Goal: Task Accomplishment & Management: Manage account settings

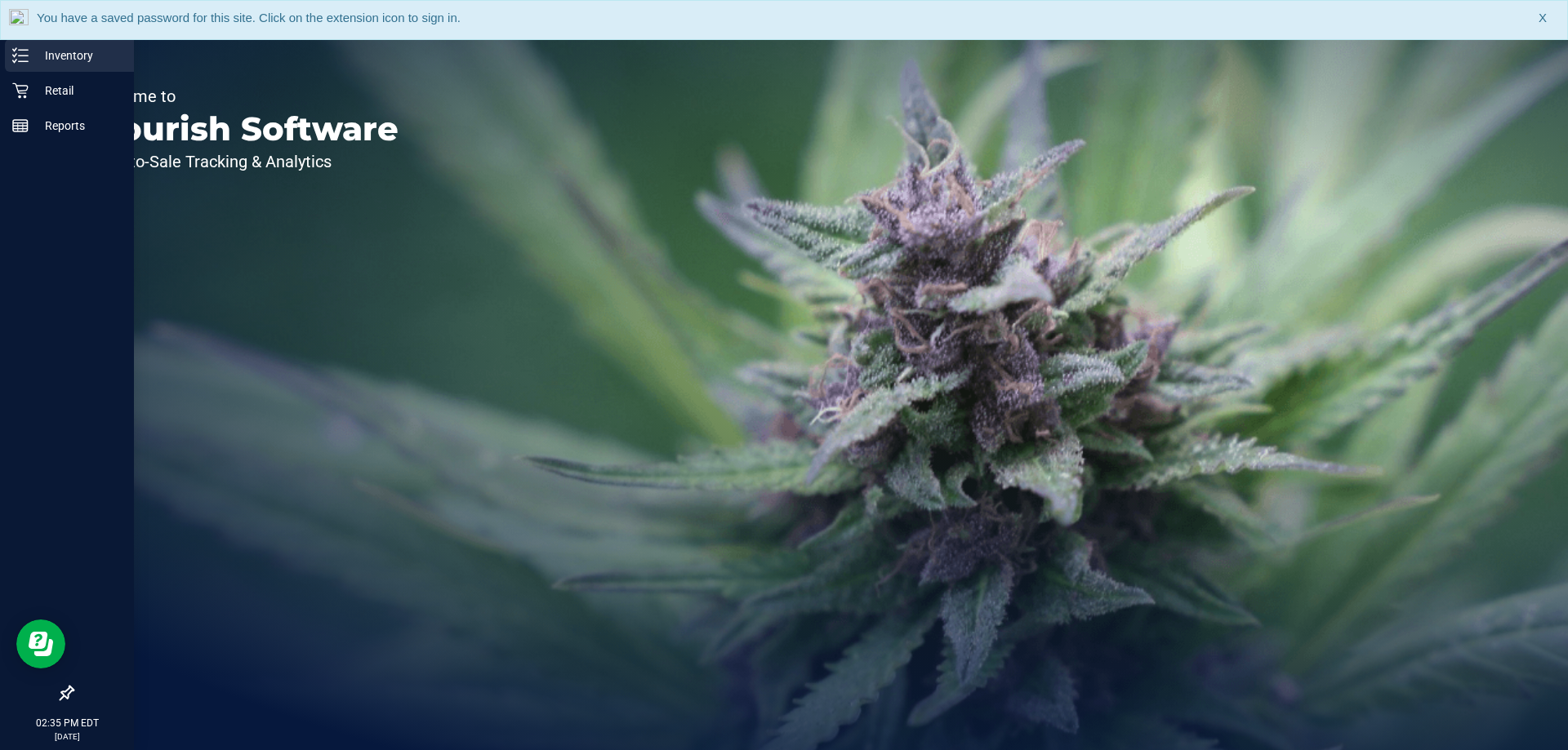
click at [49, 46] on p "Inventory" at bounding box center [78, 55] width 98 height 20
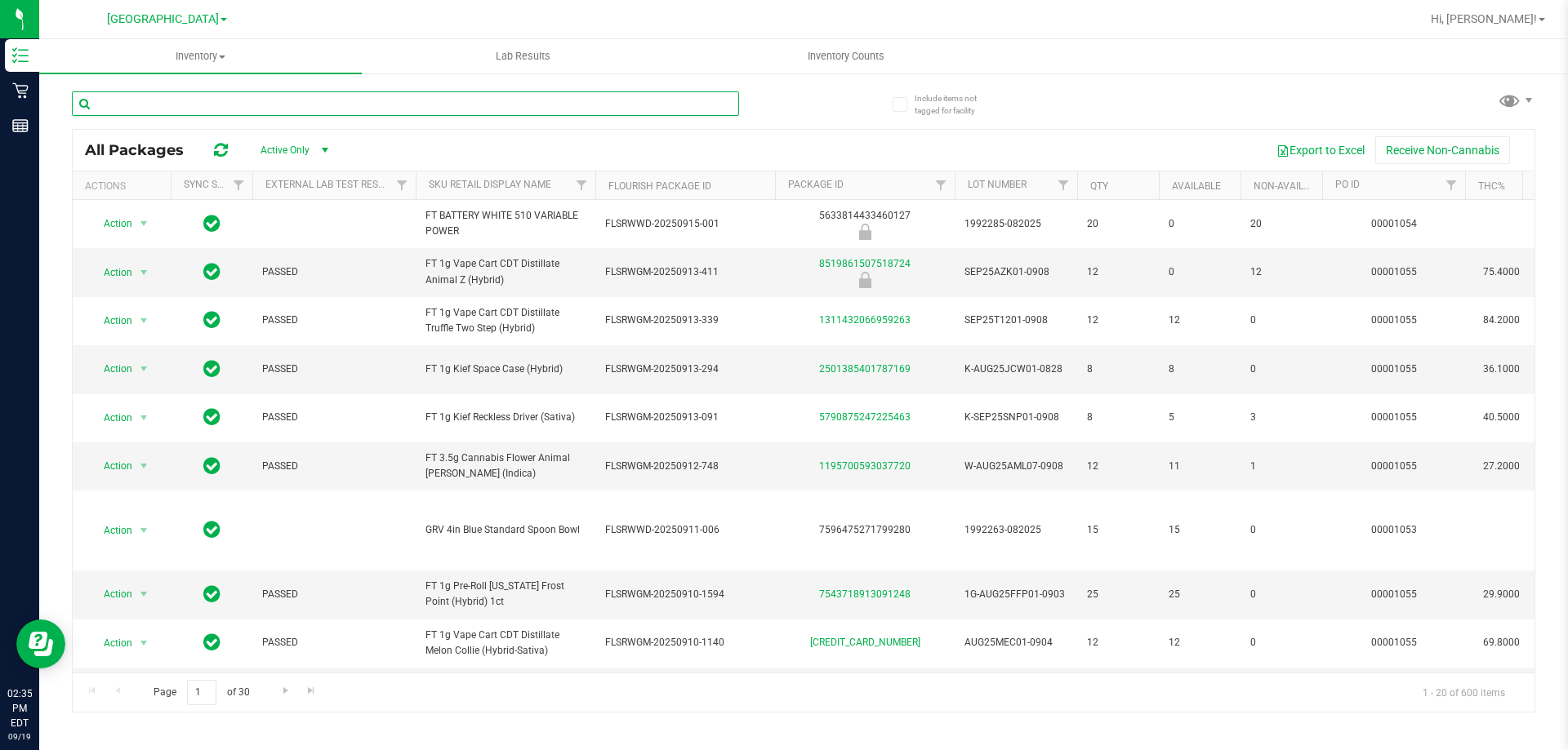
click at [260, 97] on input "text" at bounding box center [406, 104] width 667 height 24
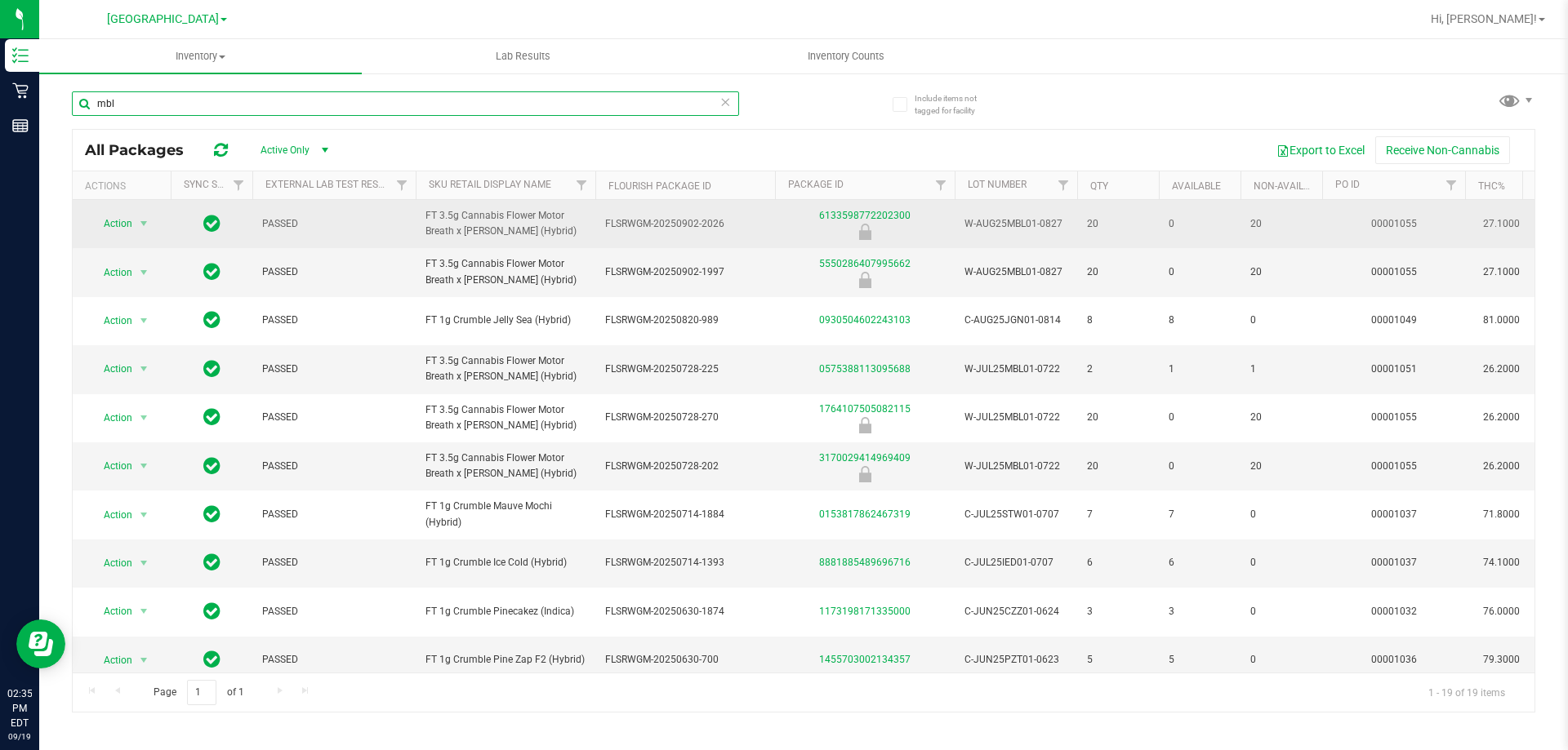
type input "mbl"
drag, startPoint x: 965, startPoint y: 224, endPoint x: 1048, endPoint y: 217, distance: 83.3
click at [1047, 214] on td "W-AUG25MBL01-0827" at bounding box center [1015, 224] width 123 height 48
copy span "W-AUG25MBL01-0827"
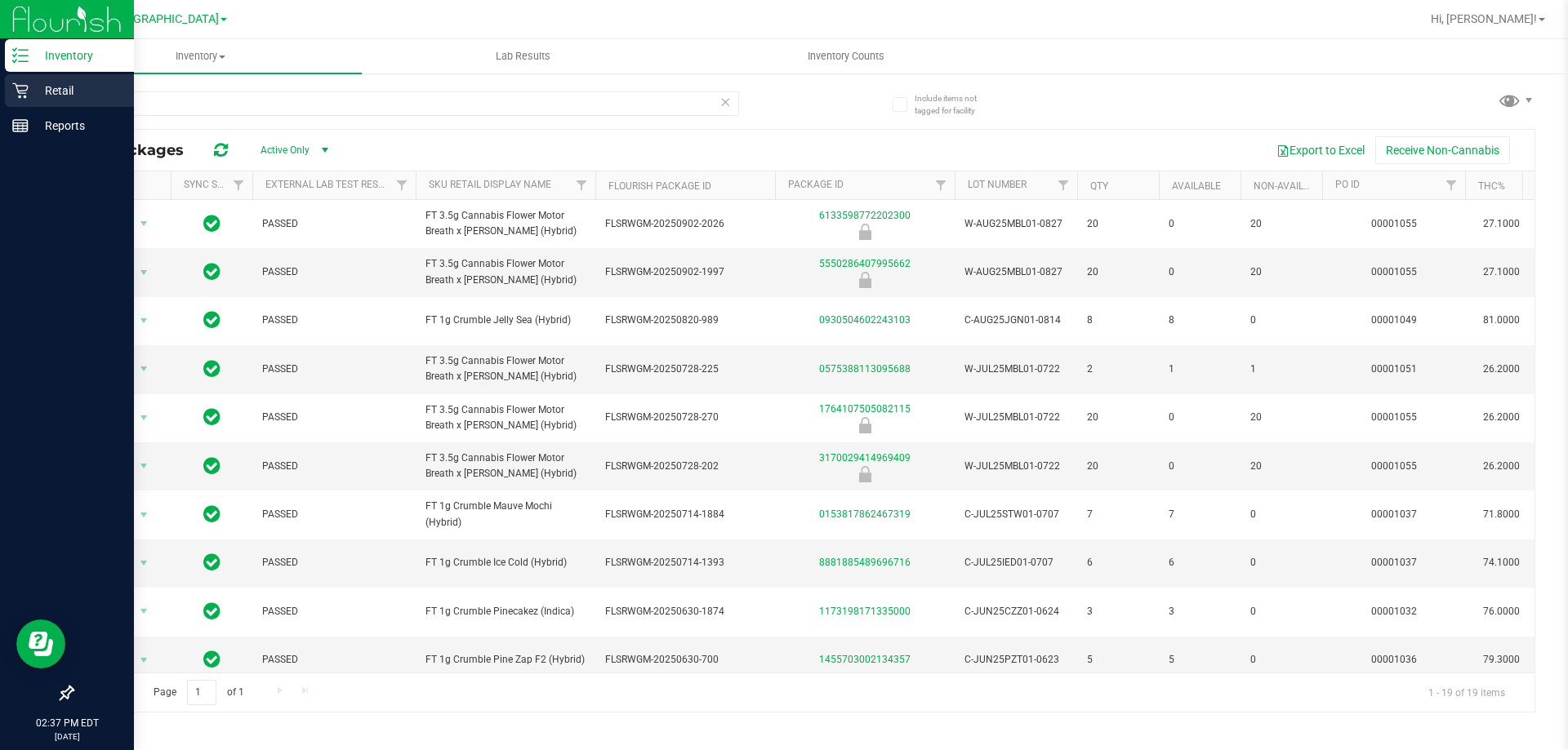
click at [29, 82] on p "Retail" at bounding box center [78, 90] width 98 height 20
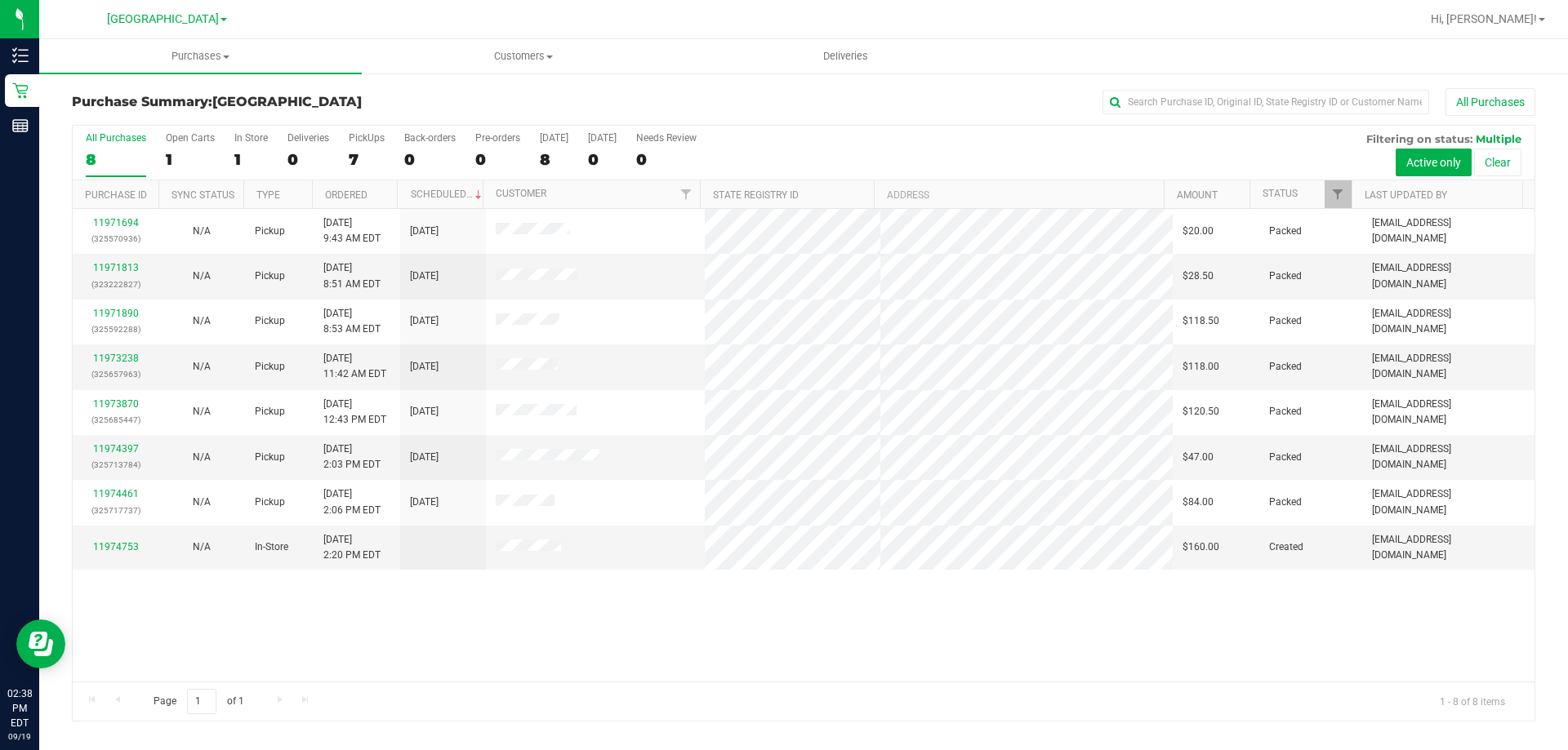
click at [1079, 687] on div "Page 1 of 1 1 - 8 of 8 items" at bounding box center [804, 701] width 1461 height 39
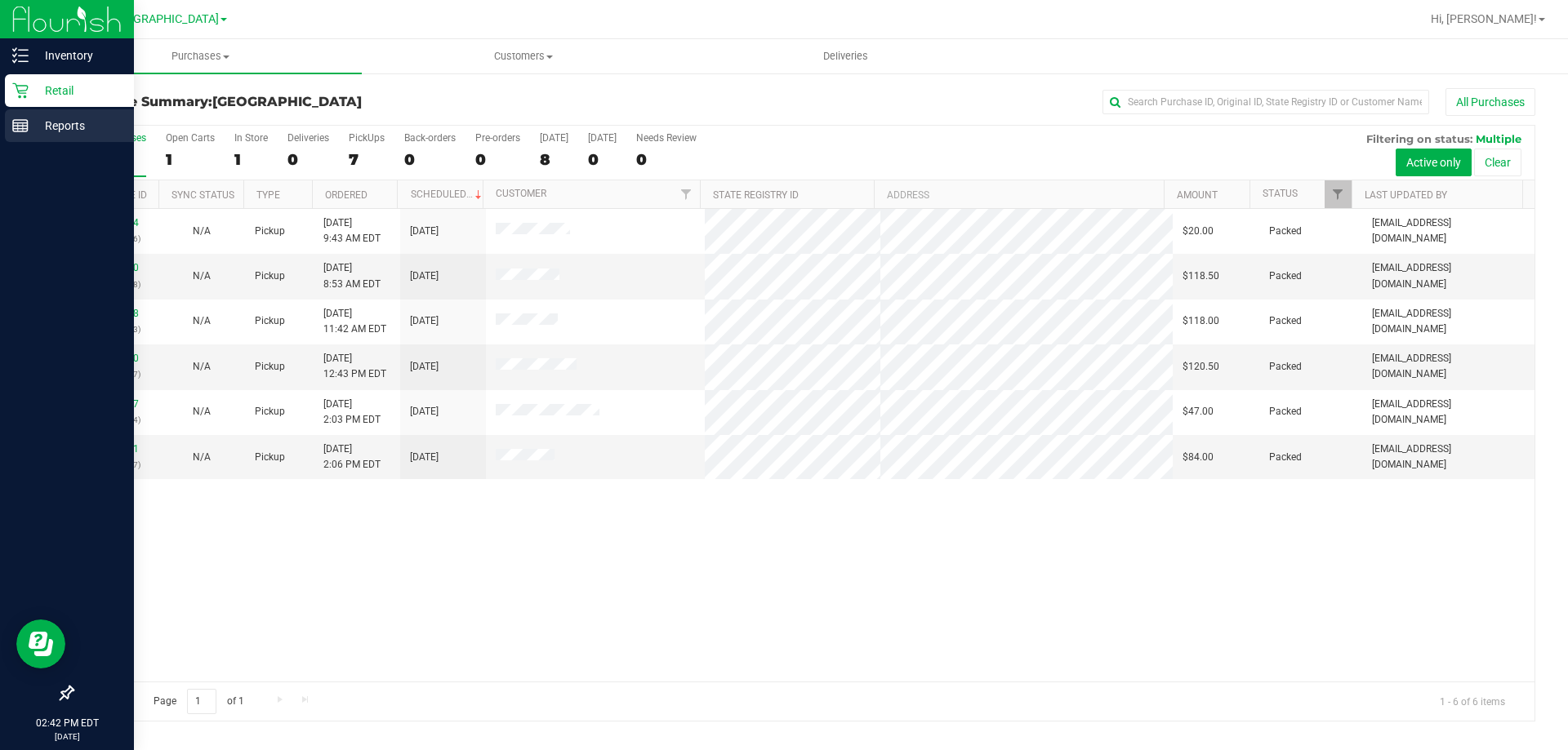
click at [51, 118] on p "Reports" at bounding box center [78, 125] width 98 height 20
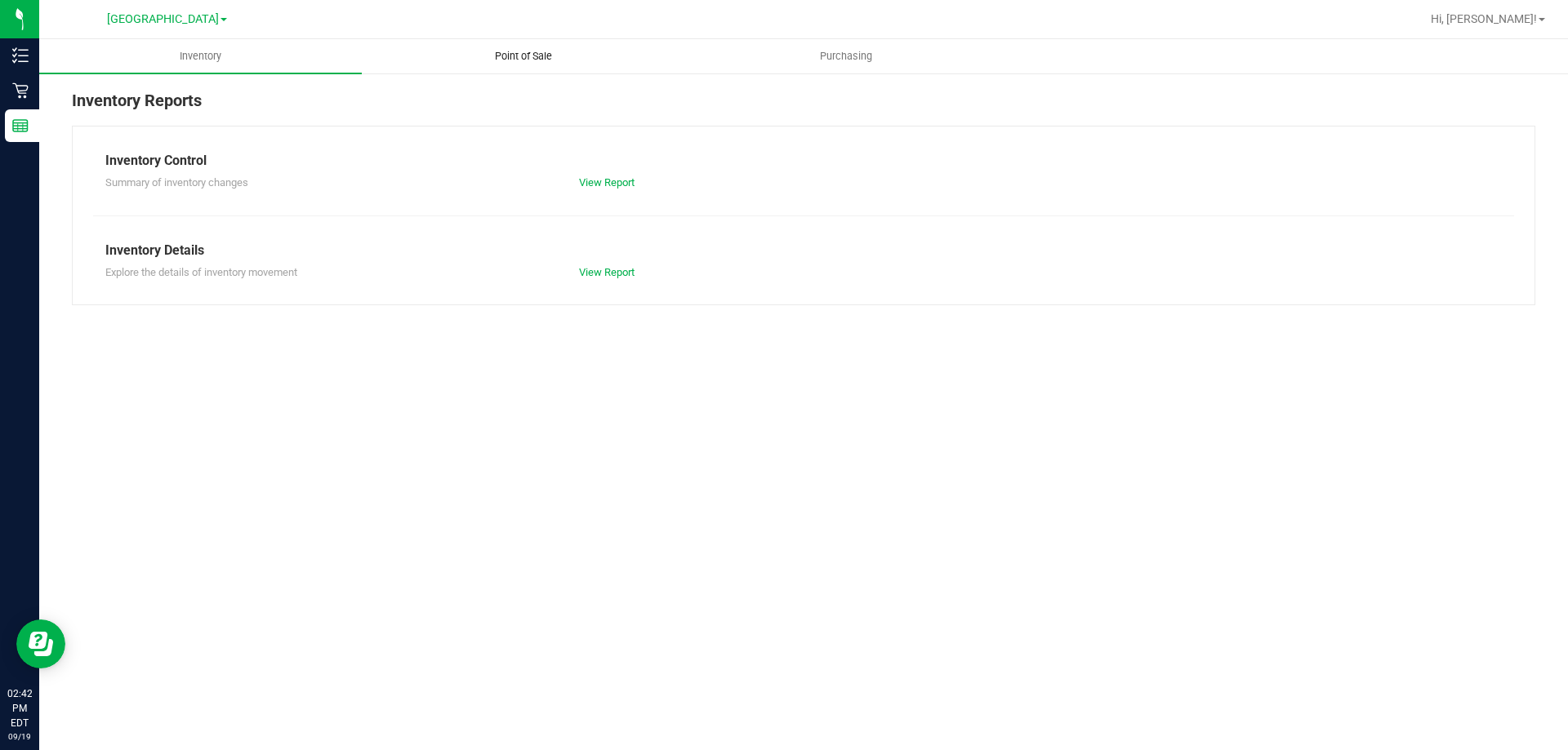
click at [544, 49] on span "Point of Sale" at bounding box center [524, 56] width 101 height 15
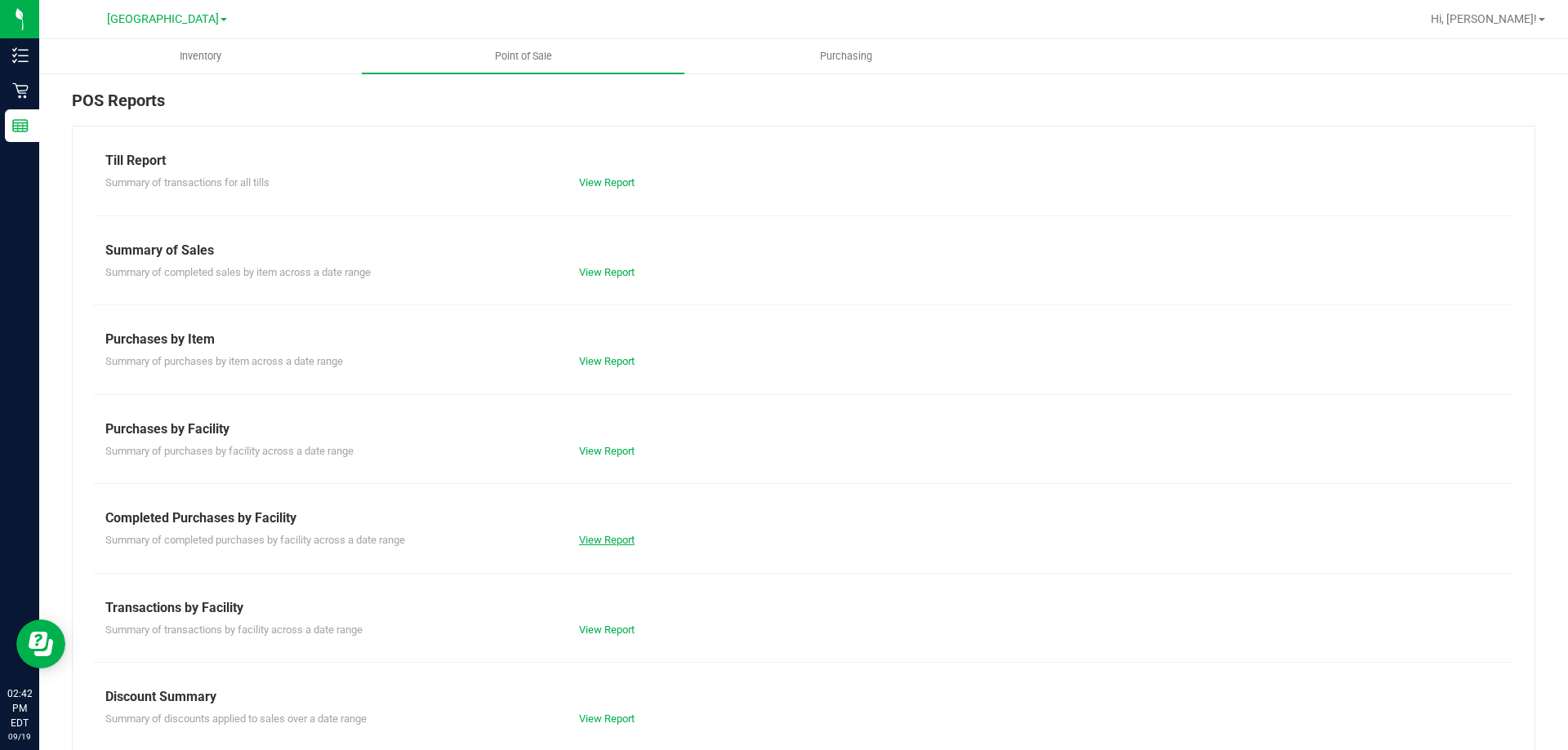
click at [630, 537] on link "View Report" at bounding box center [606, 539] width 55 height 12
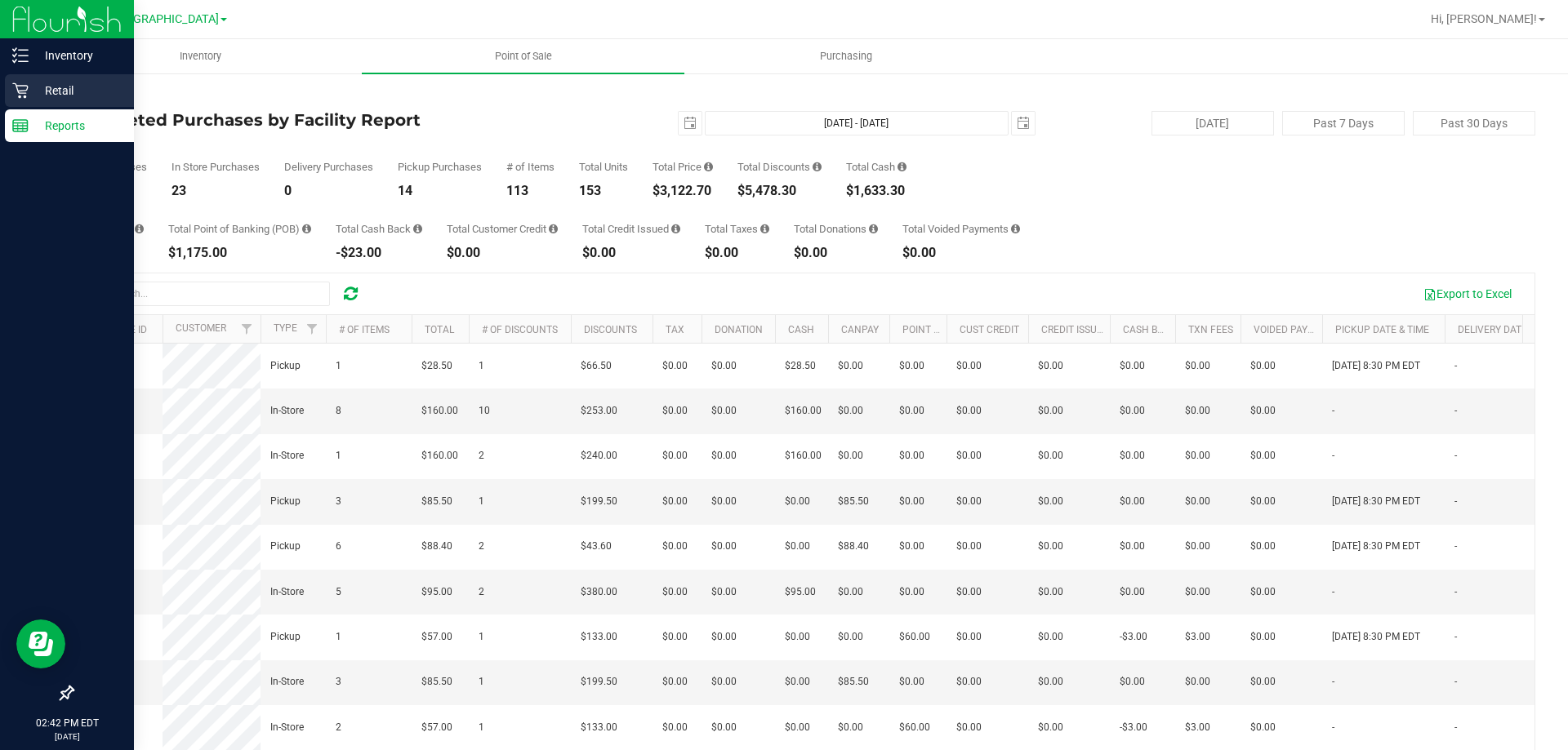
click at [39, 89] on p "Retail" at bounding box center [78, 90] width 98 height 20
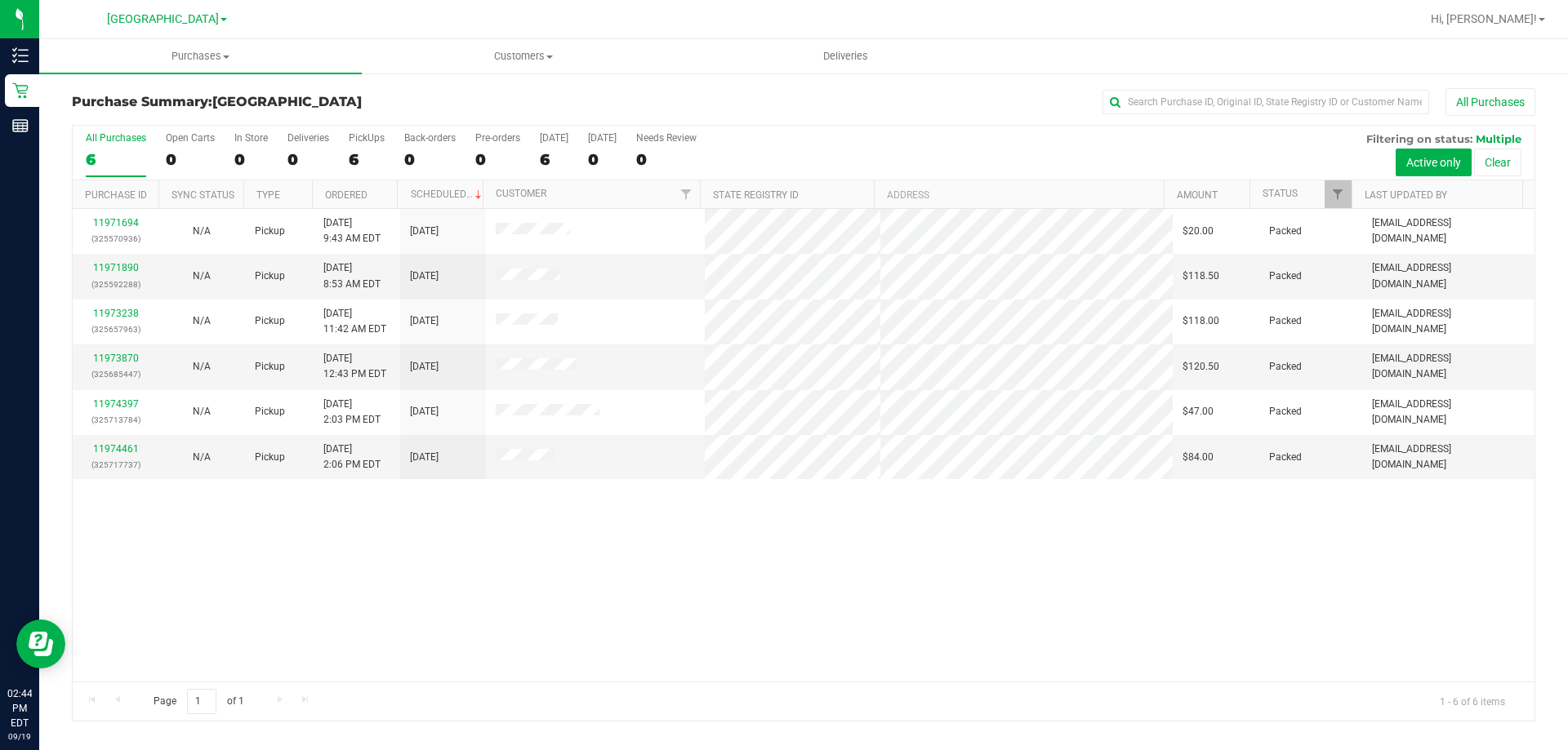
click at [1440, 596] on div "11971694 (325570936) N/A Pickup [DATE] 9:43 AM EDT 9/19/2025 $20.00 Packed [EMA…" at bounding box center [804, 445] width 1461 height 473
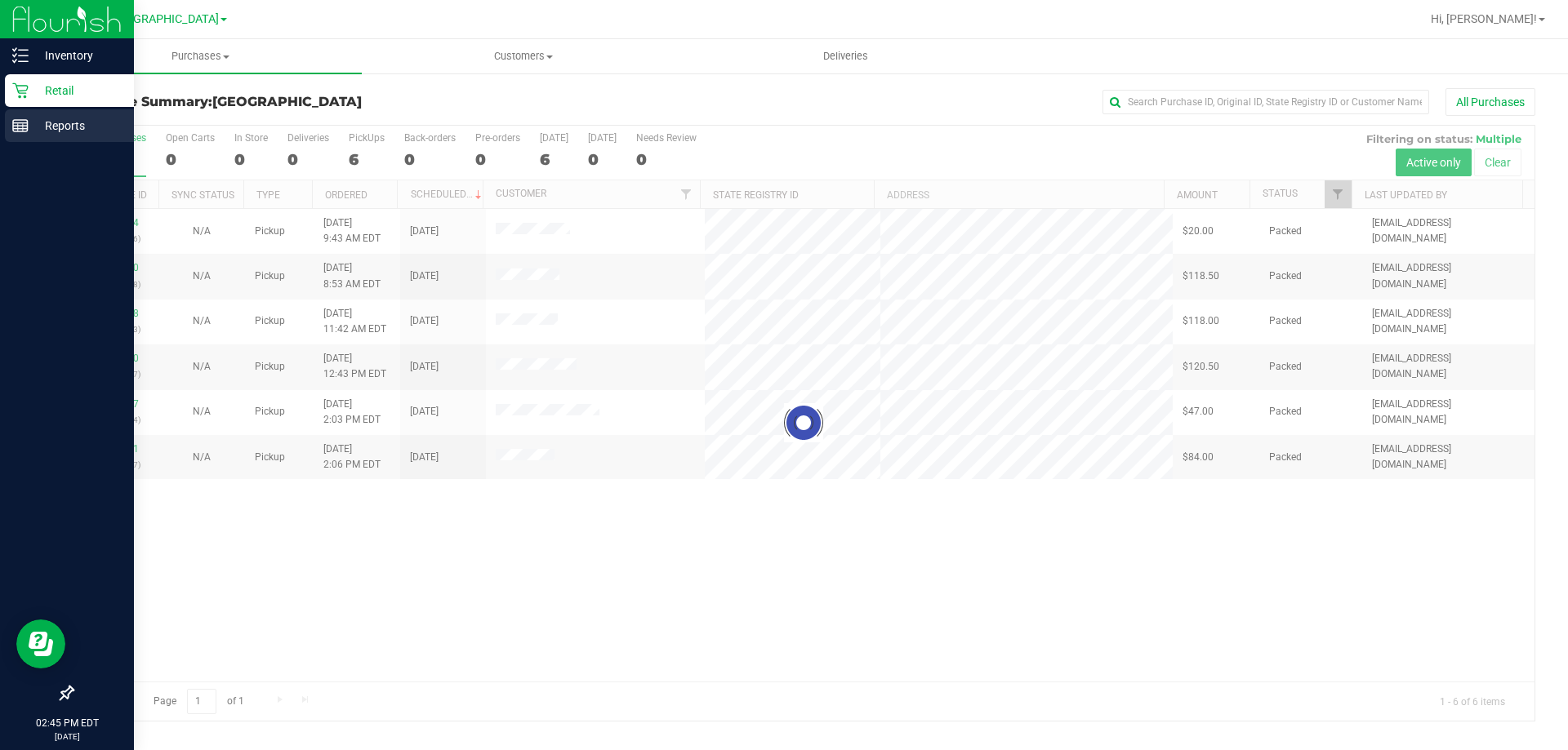
click at [29, 120] on p "Reports" at bounding box center [78, 125] width 98 height 20
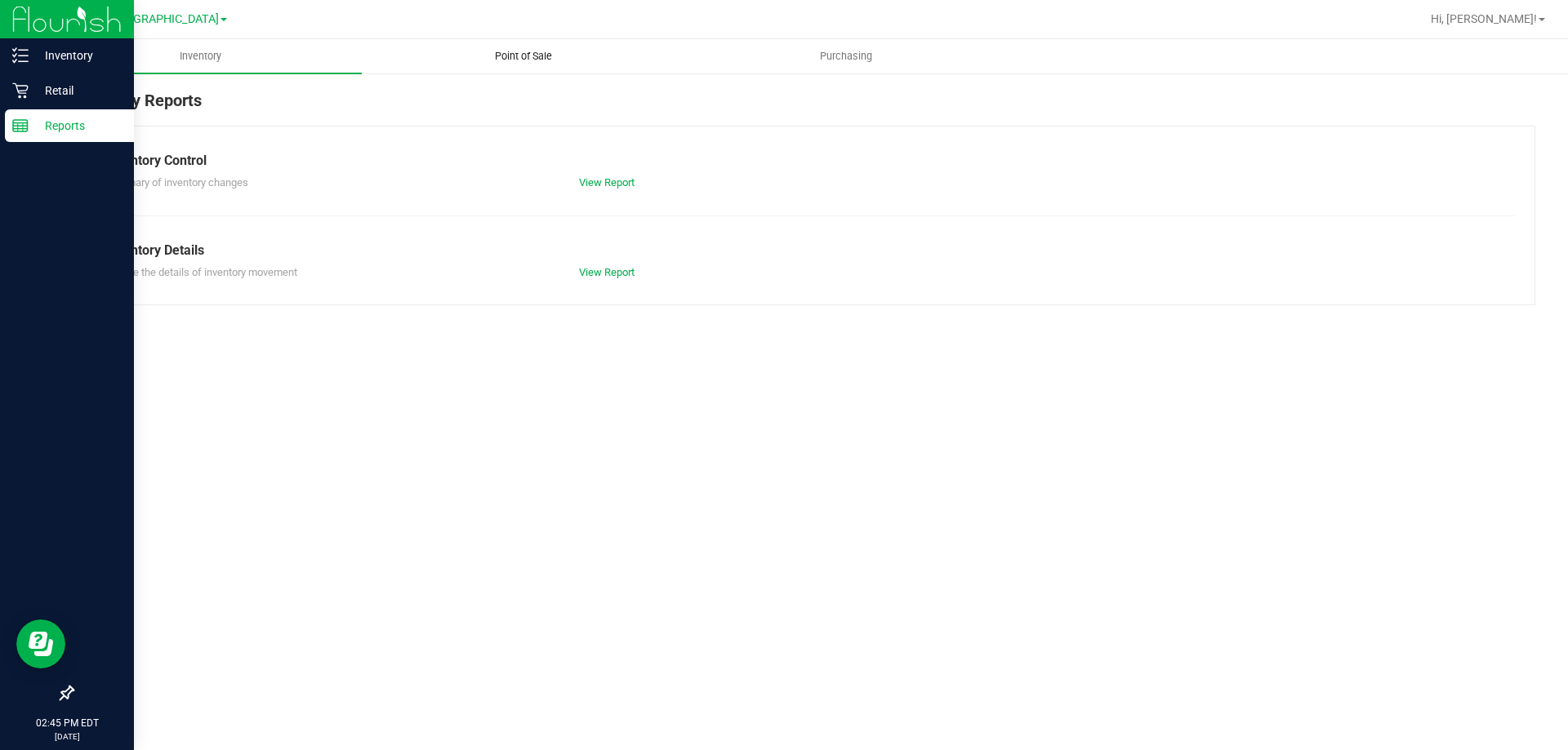
click at [536, 52] on span "Point of Sale" at bounding box center [524, 56] width 101 height 15
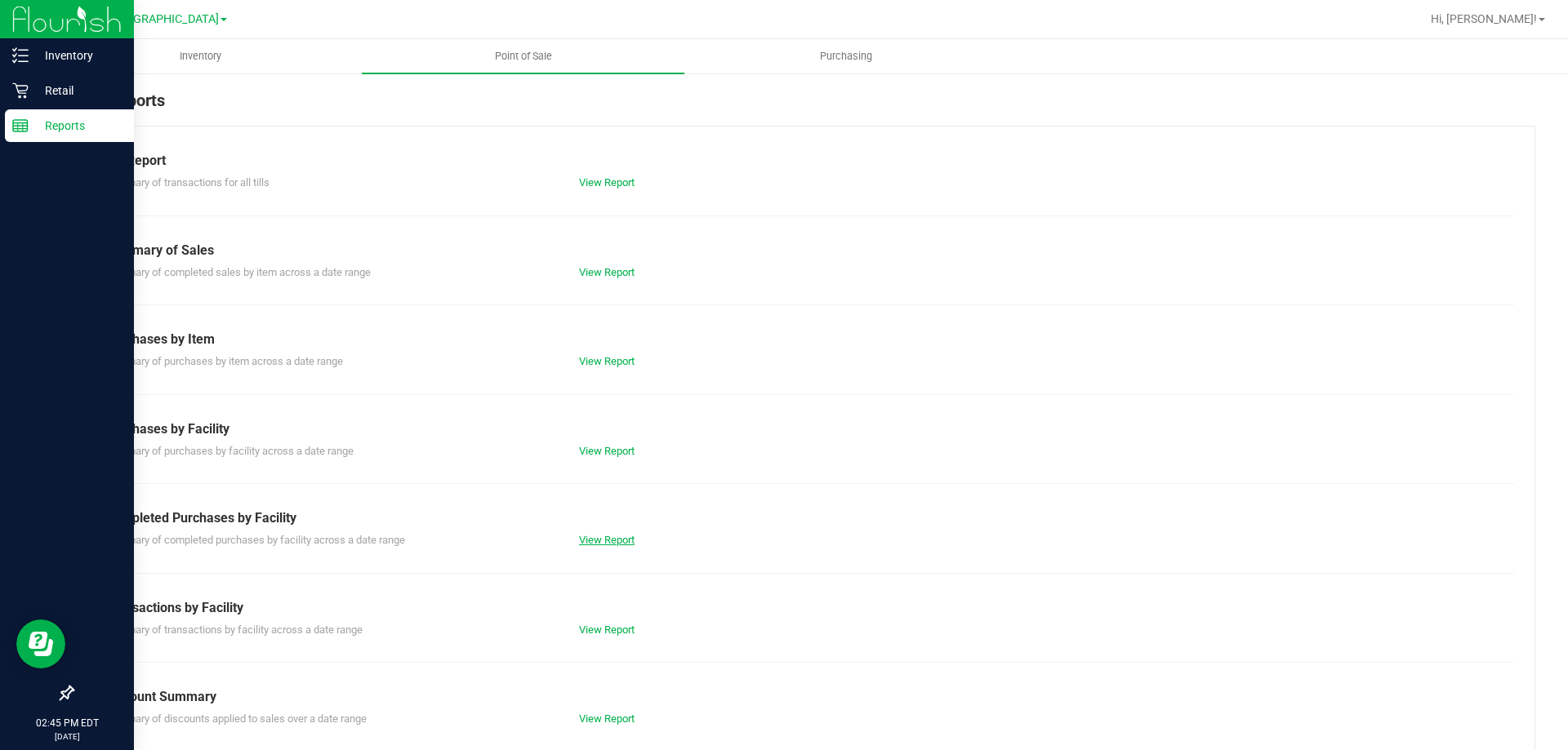
click at [579, 542] on link "View Report" at bounding box center [606, 539] width 55 height 12
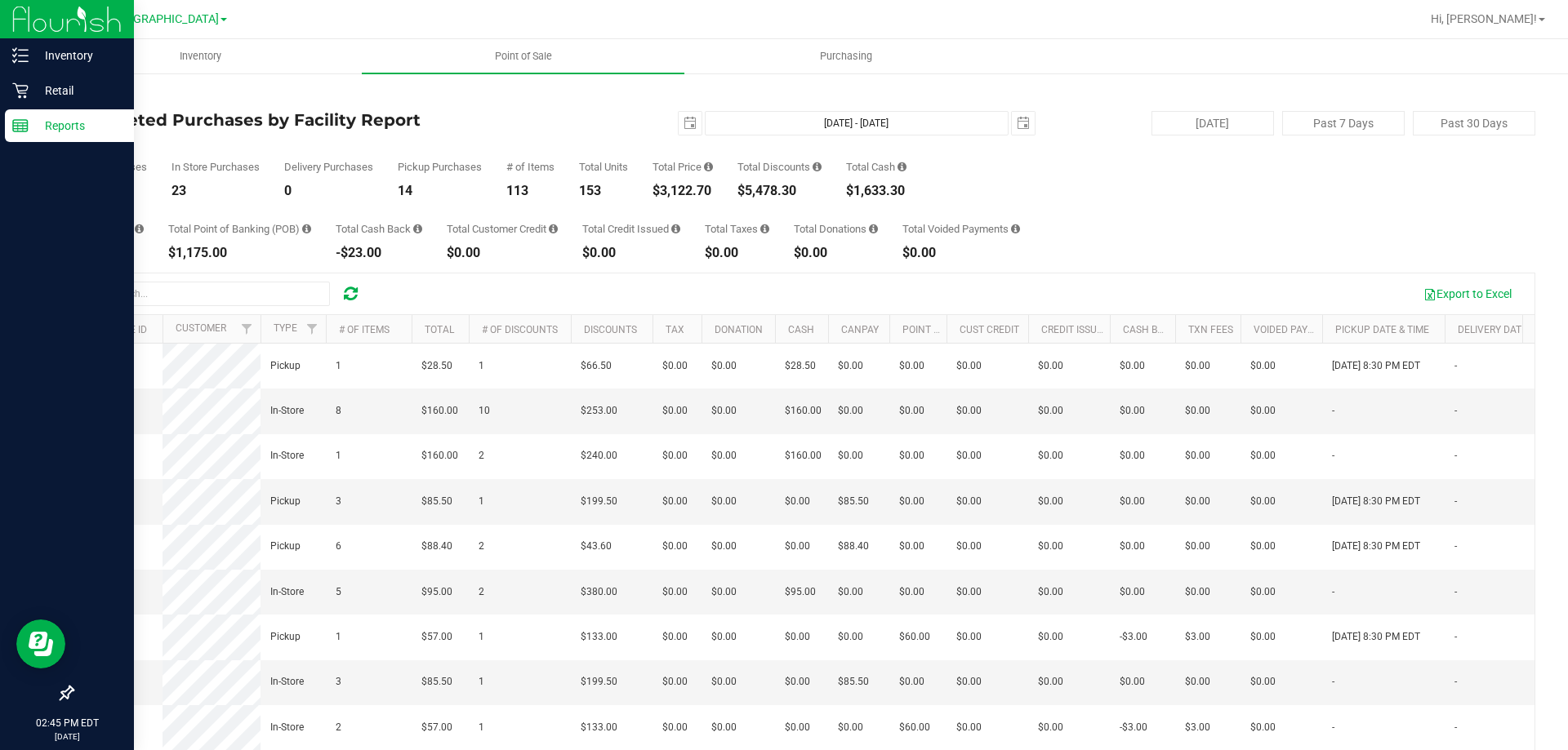
click at [29, 124] on p "Reports" at bounding box center [78, 125] width 98 height 20
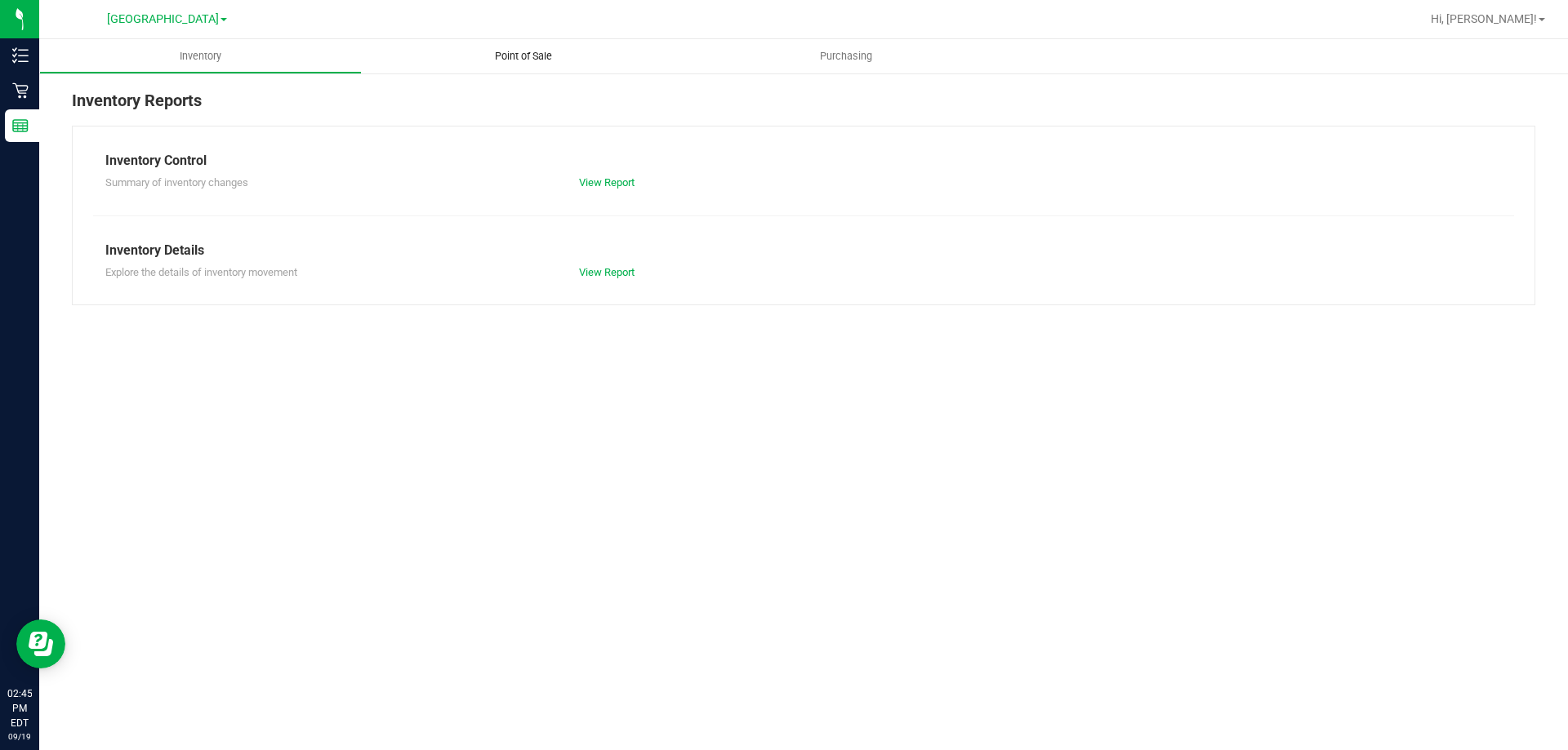
click at [531, 57] on span "Point of Sale" at bounding box center [524, 56] width 101 height 15
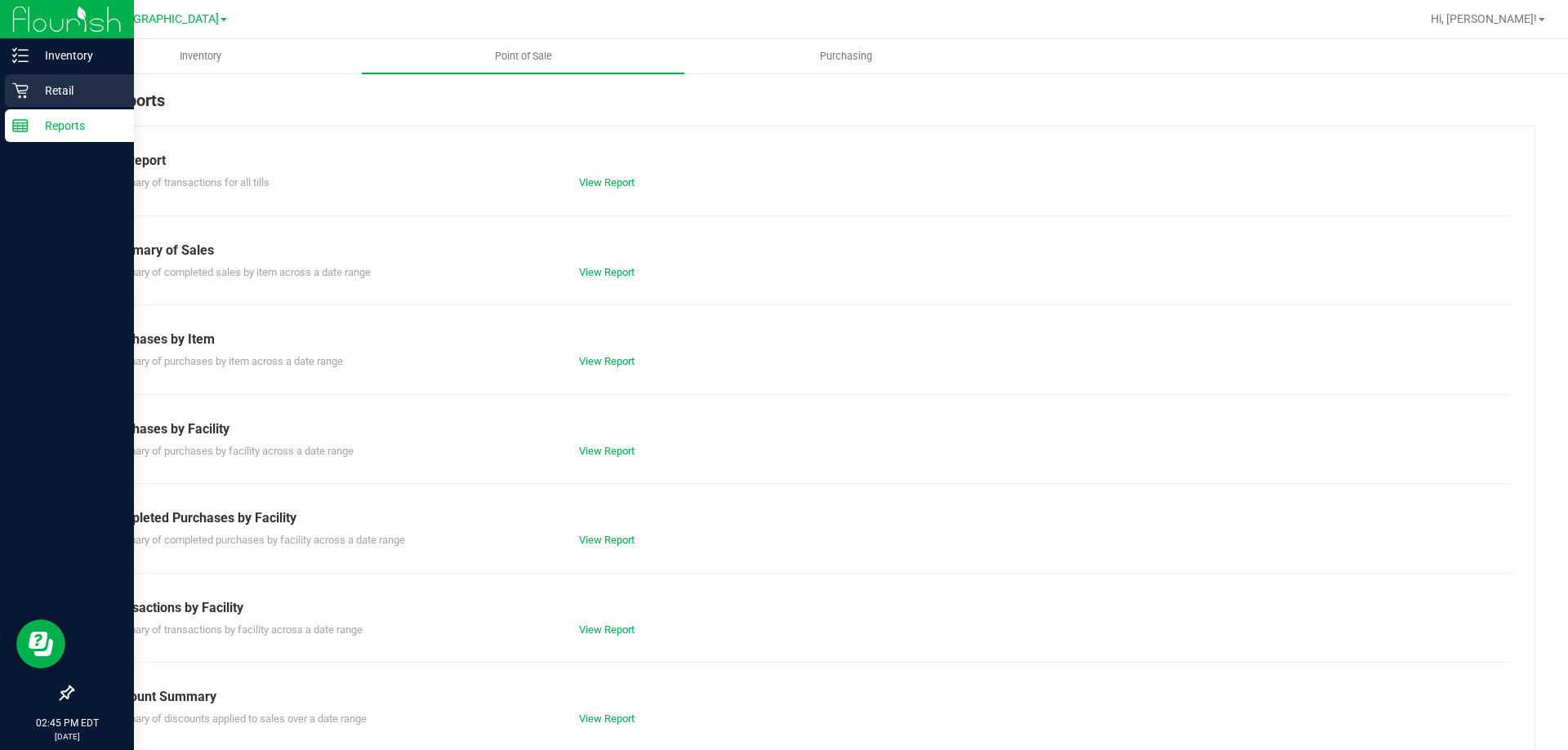
click at [31, 82] on p "Retail" at bounding box center [78, 90] width 98 height 20
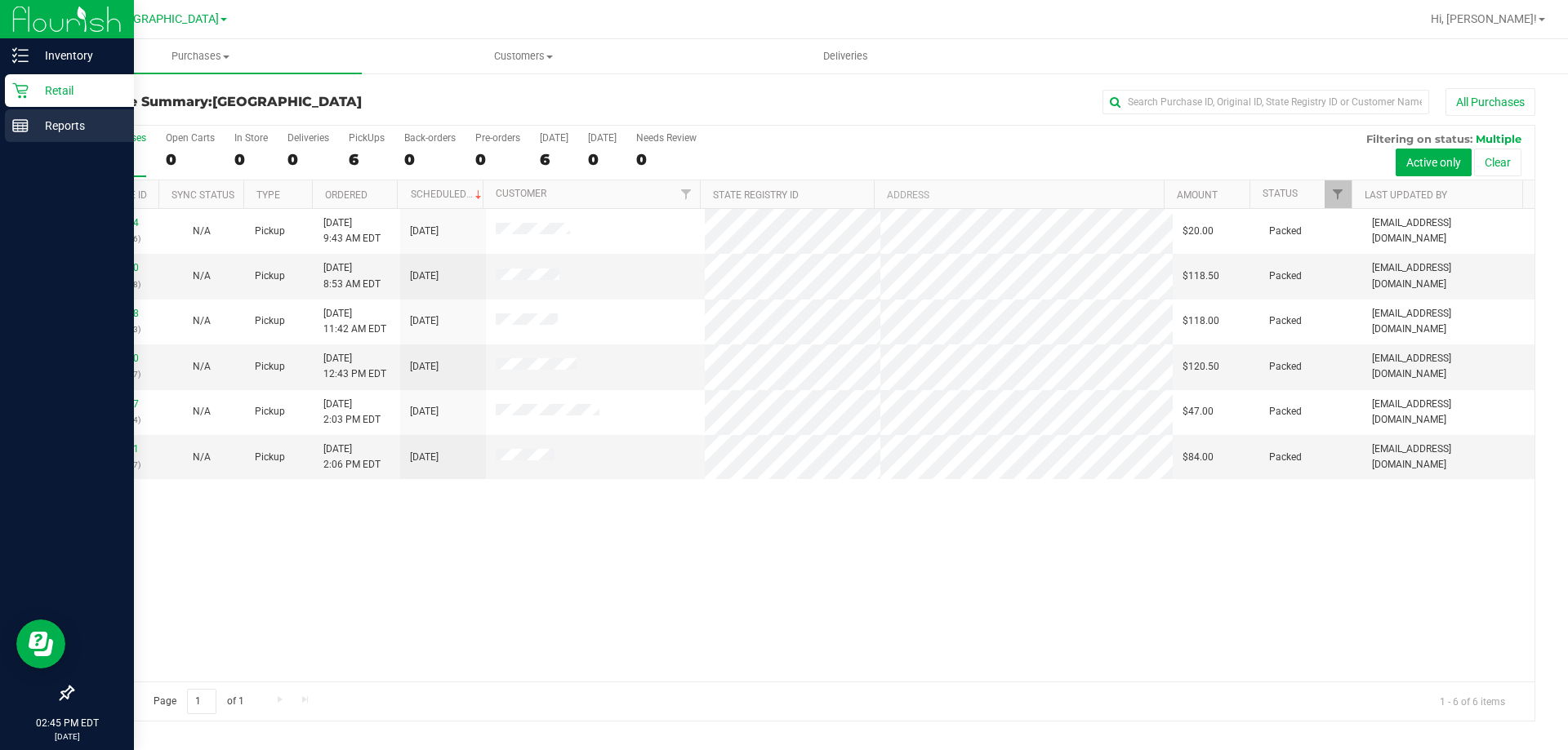
click at [24, 121] on icon at bounding box center [20, 125] width 16 height 16
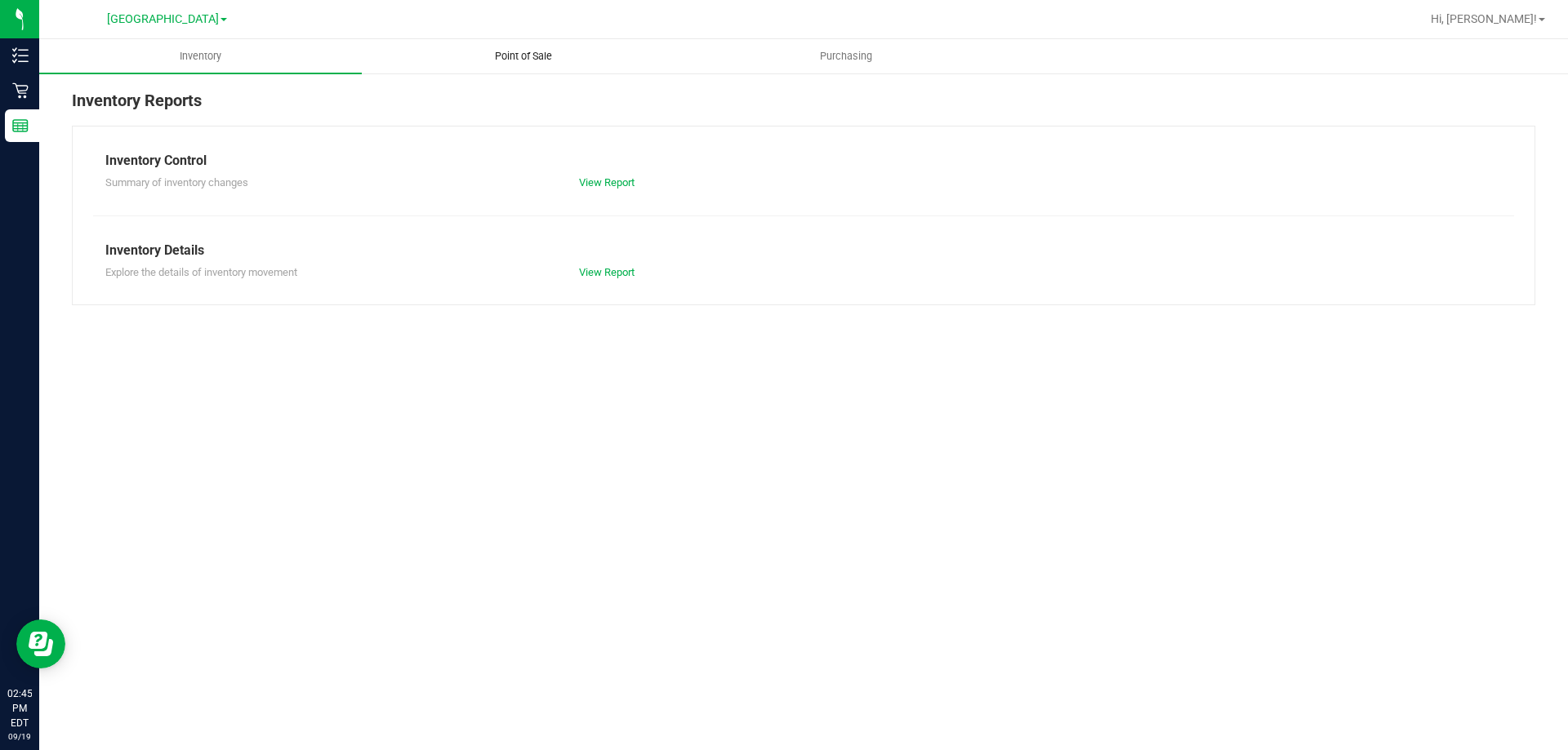
click at [502, 49] on span "Point of Sale" at bounding box center [524, 56] width 101 height 15
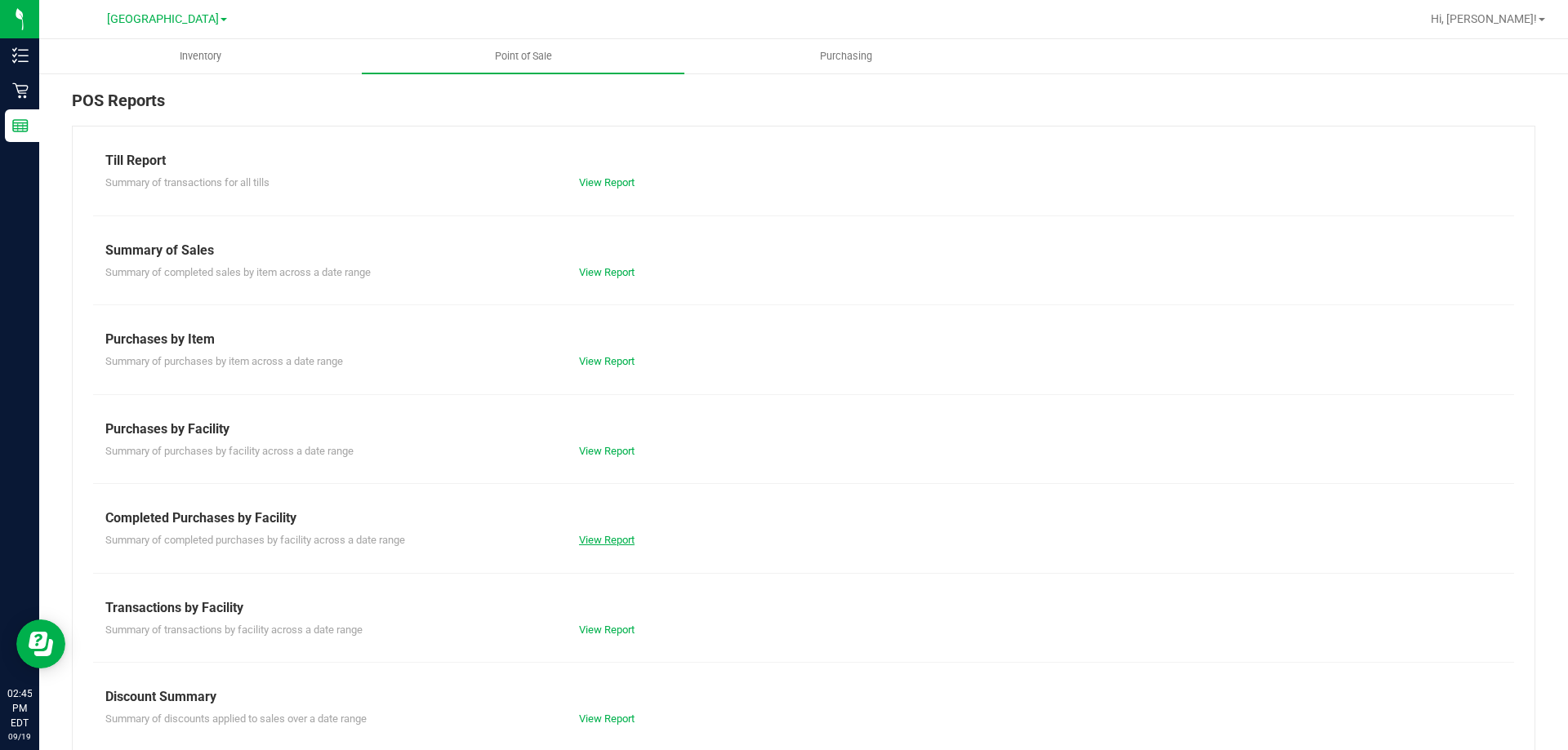
click at [620, 537] on link "View Report" at bounding box center [606, 539] width 55 height 12
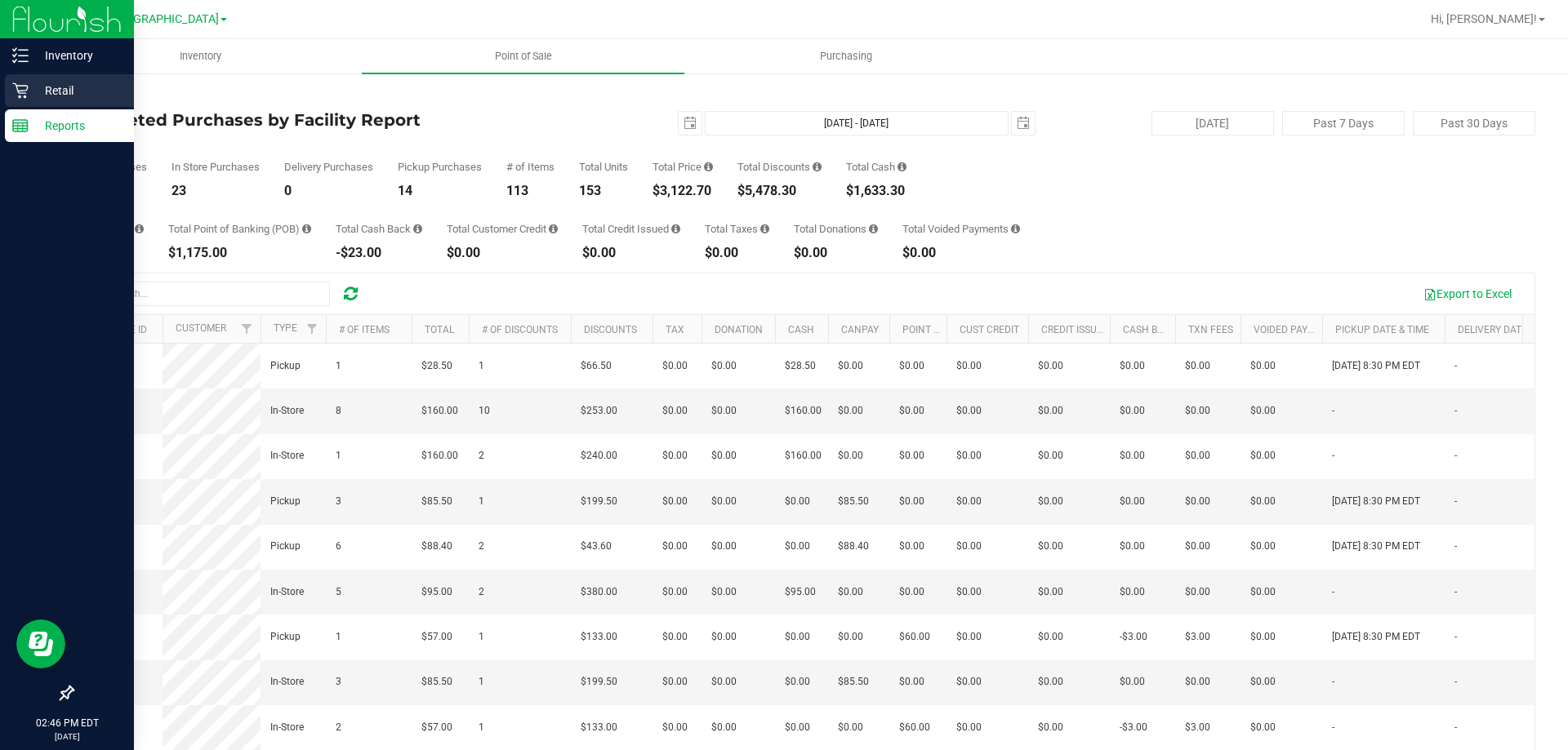
click at [19, 86] on icon at bounding box center [20, 90] width 16 height 16
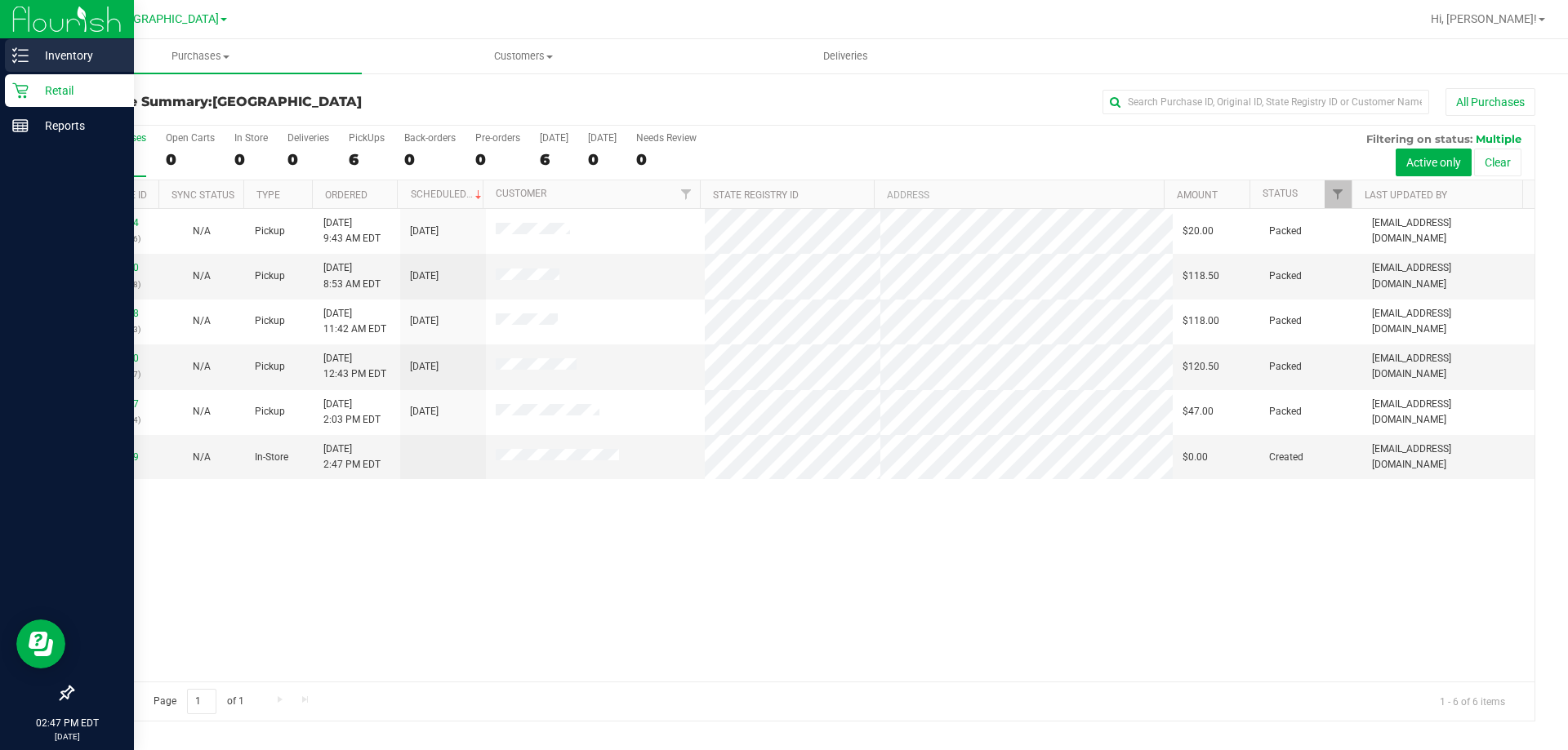
click at [31, 43] on div "Inventory" at bounding box center [69, 55] width 129 height 33
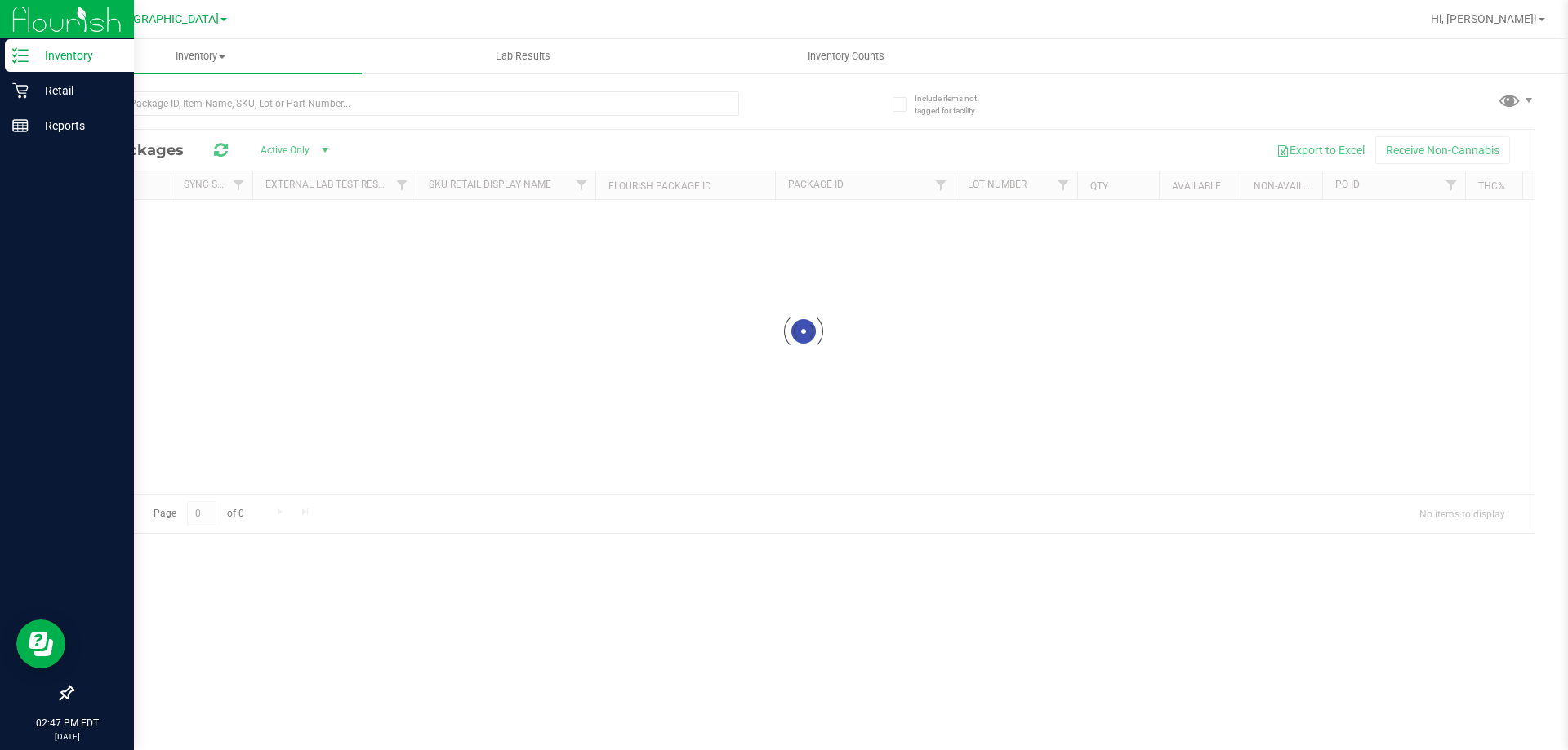
click at [32, 44] on div "Inventory" at bounding box center [69, 55] width 129 height 33
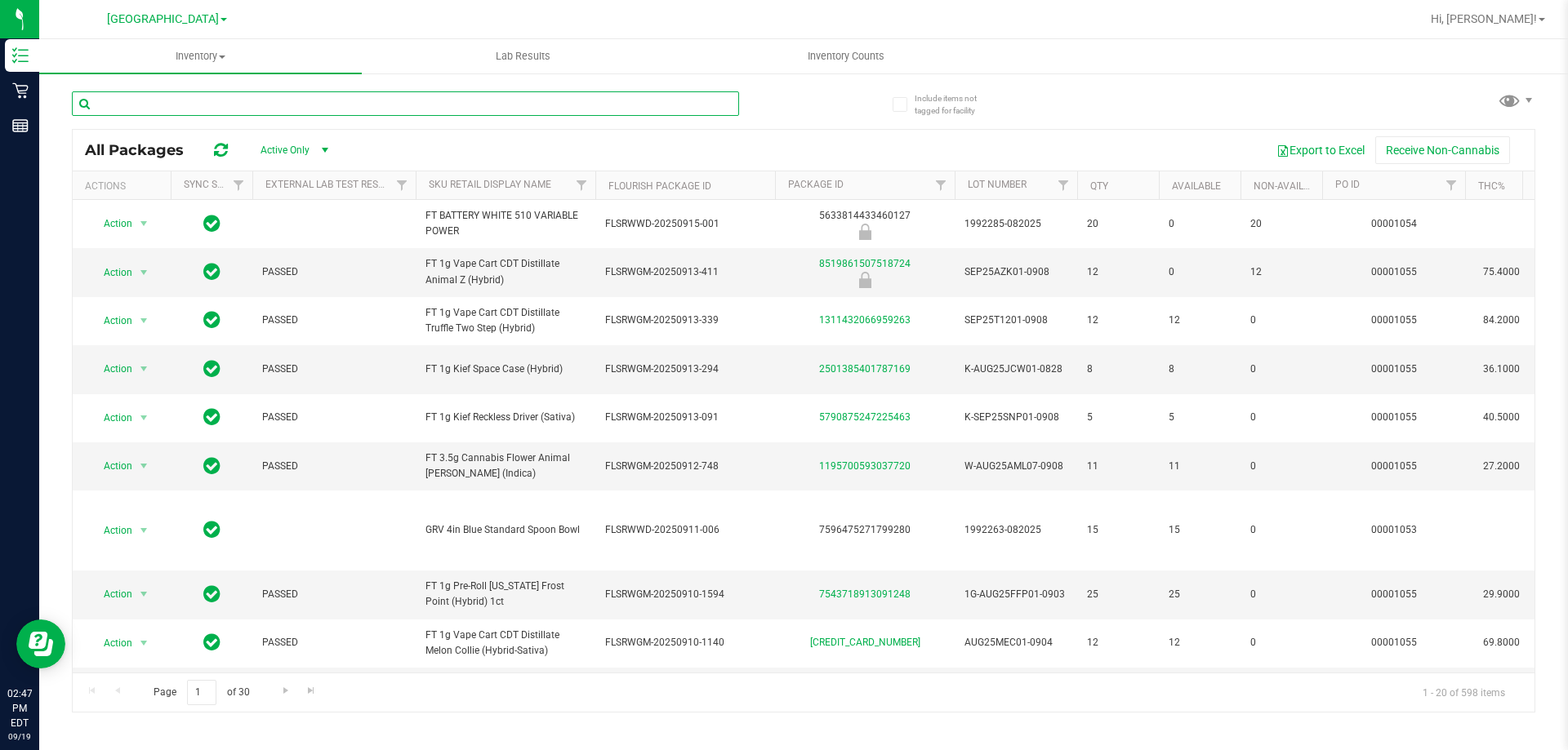
click at [229, 103] on input "text" at bounding box center [406, 104] width 667 height 24
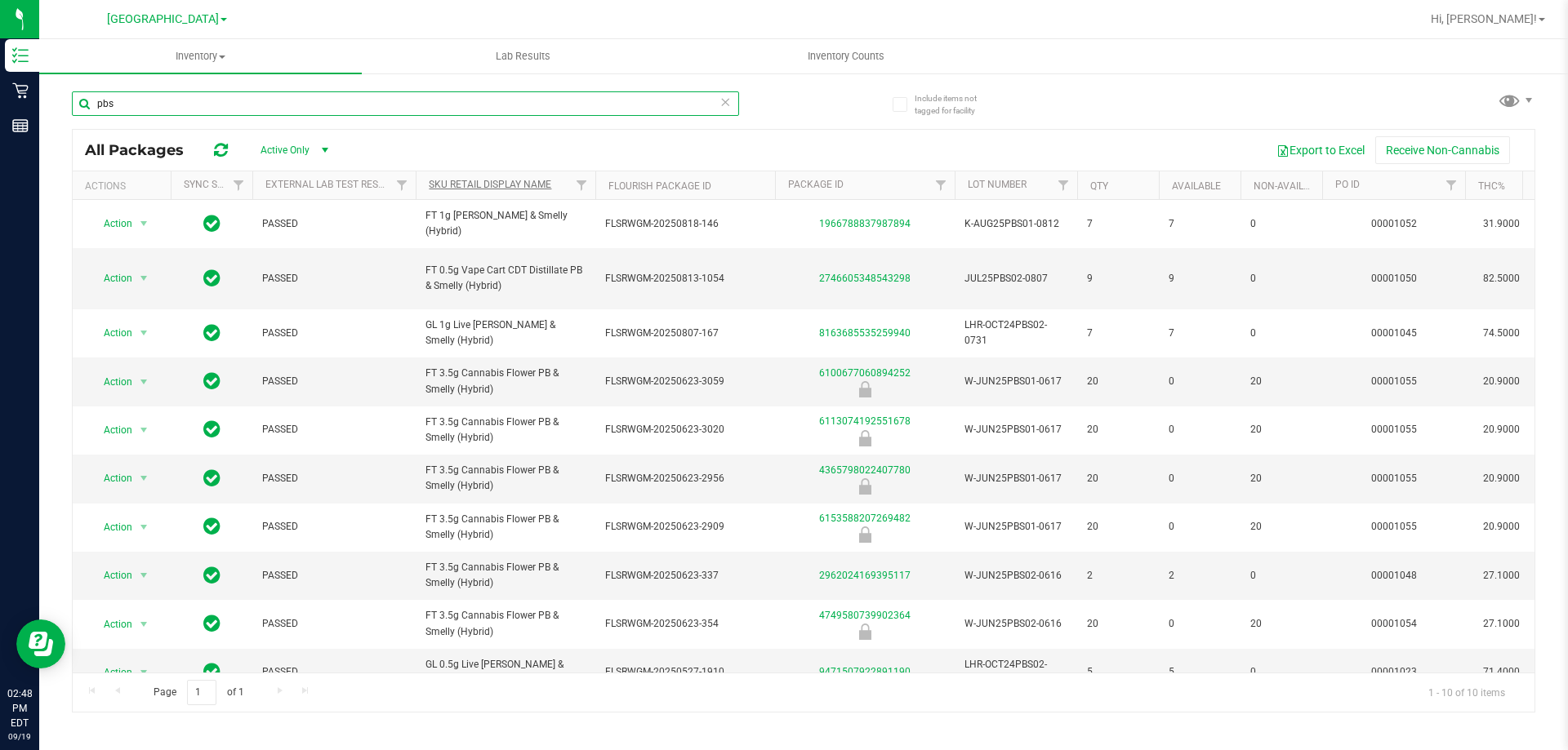
type input "pbs"
click at [519, 188] on link "Sku Retail Display Name" at bounding box center [490, 184] width 123 height 11
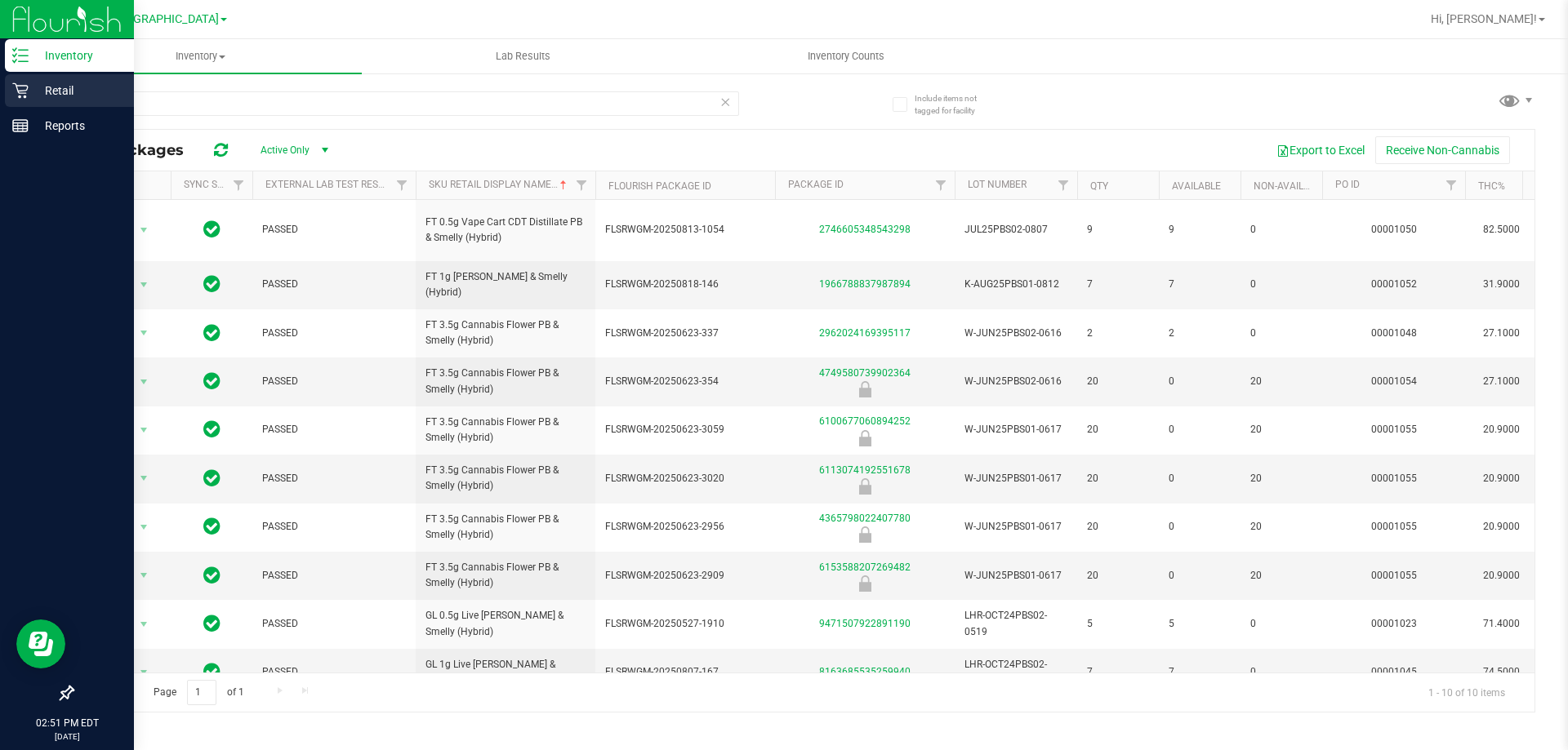
click at [50, 86] on p "Retail" at bounding box center [78, 90] width 98 height 20
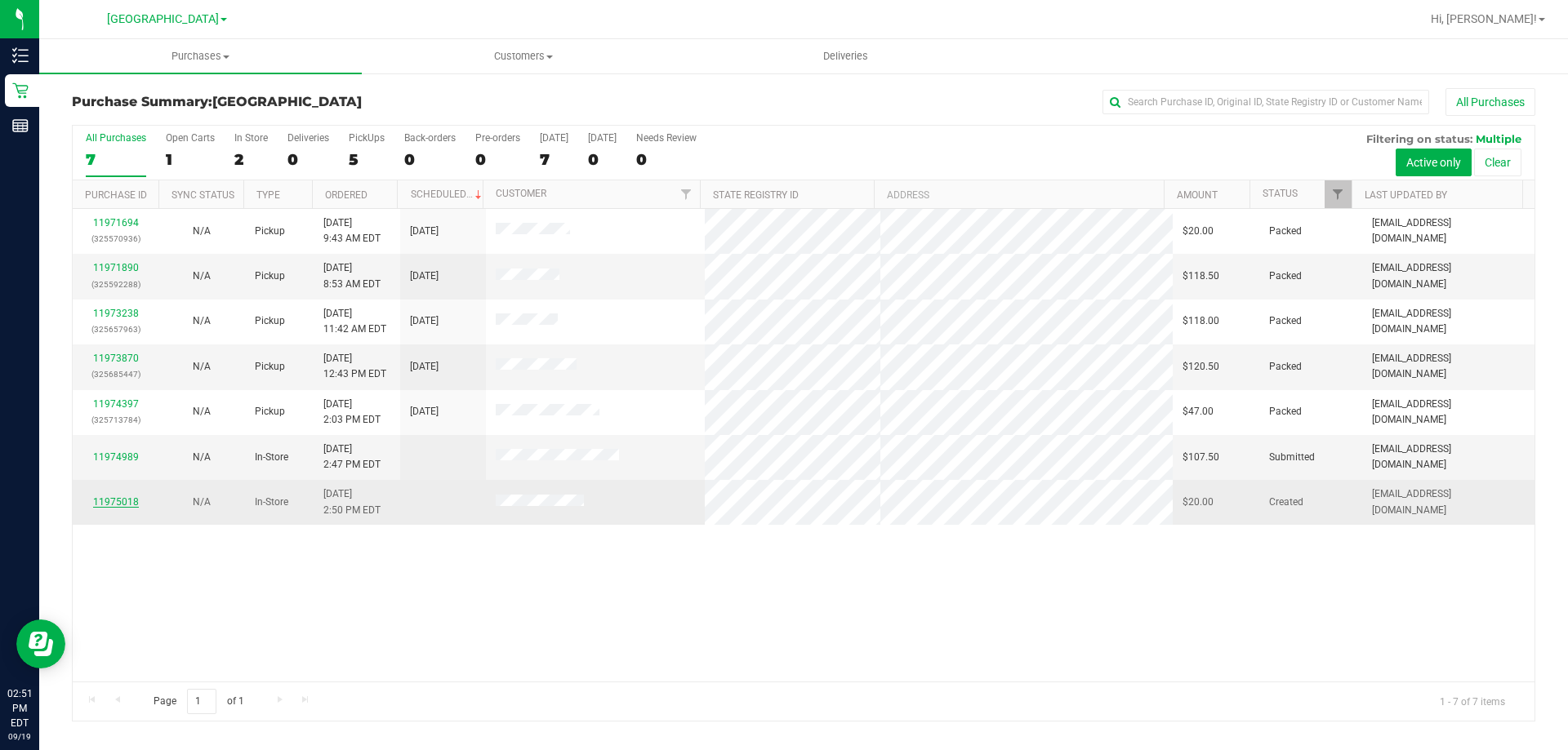
click at [121, 500] on link "11975018" at bounding box center [115, 502] width 46 height 11
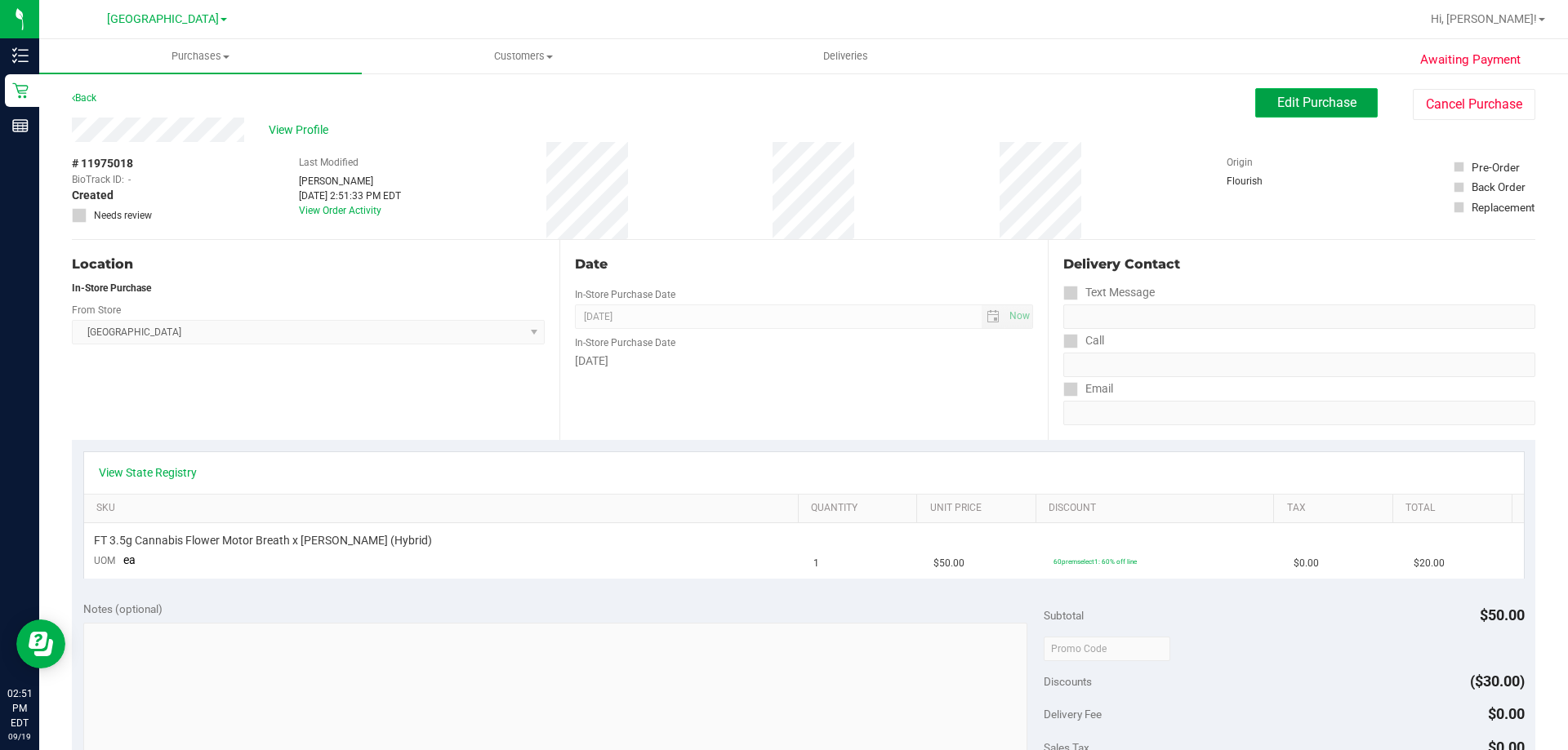
click at [1289, 105] on span "Edit Purchase" at bounding box center [1316, 102] width 80 height 16
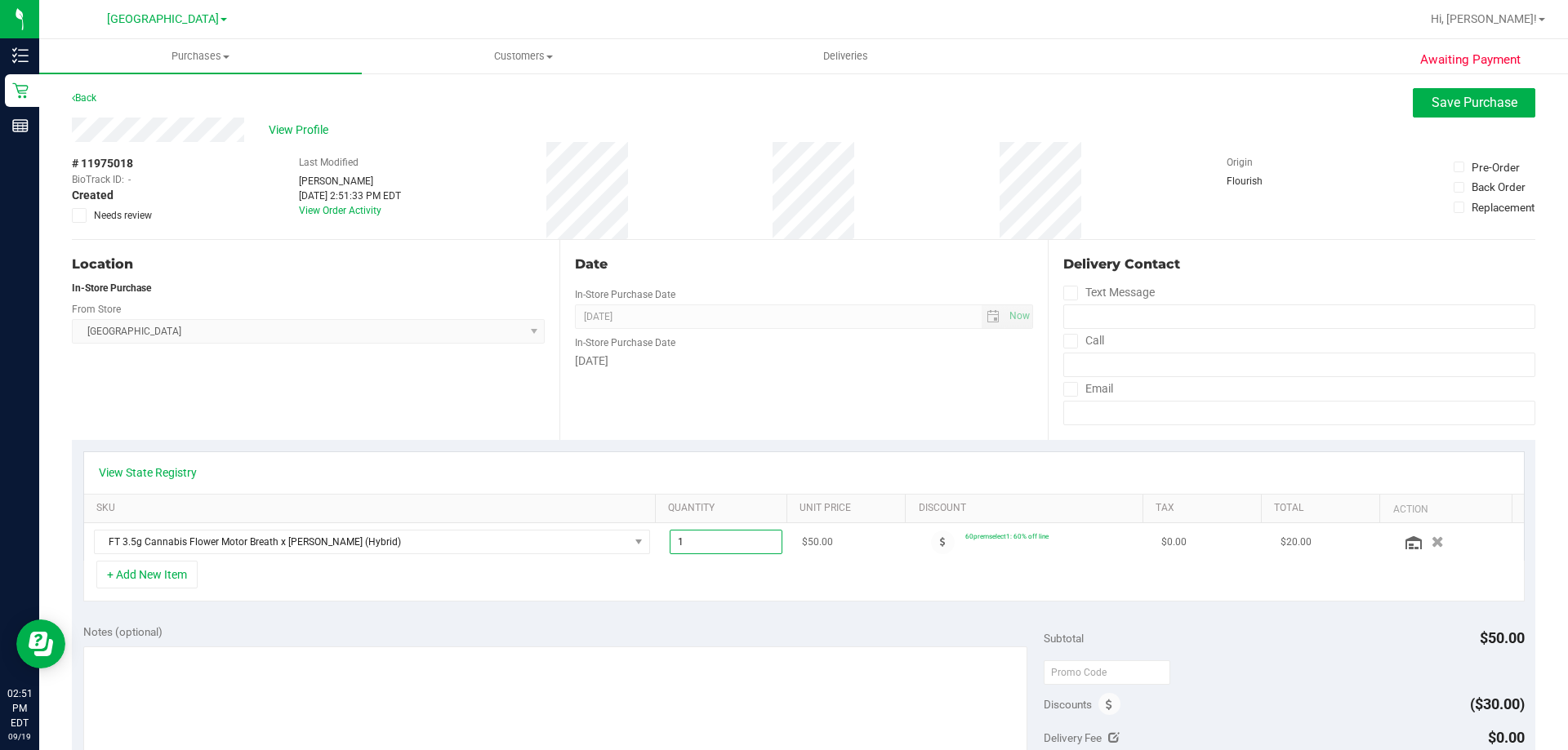
click at [707, 546] on span "1.00 1" at bounding box center [726, 542] width 113 height 24
type input "4"
type input "4.00"
click at [746, 634] on div "Notes (optional)" at bounding box center [564, 631] width 961 height 16
click at [1493, 97] on span "Save Purchase" at bounding box center [1474, 102] width 86 height 16
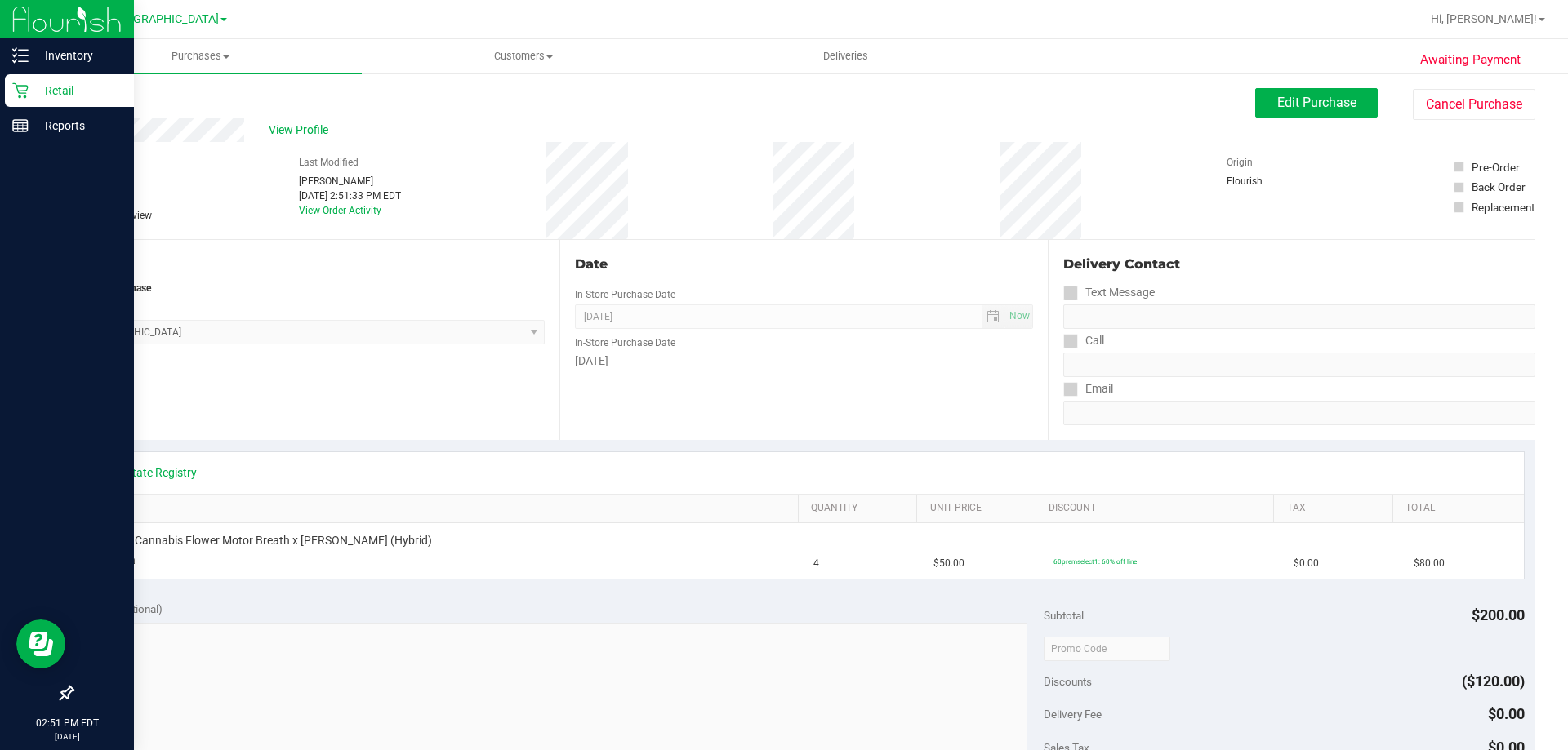
click at [19, 86] on icon at bounding box center [20, 91] width 16 height 16
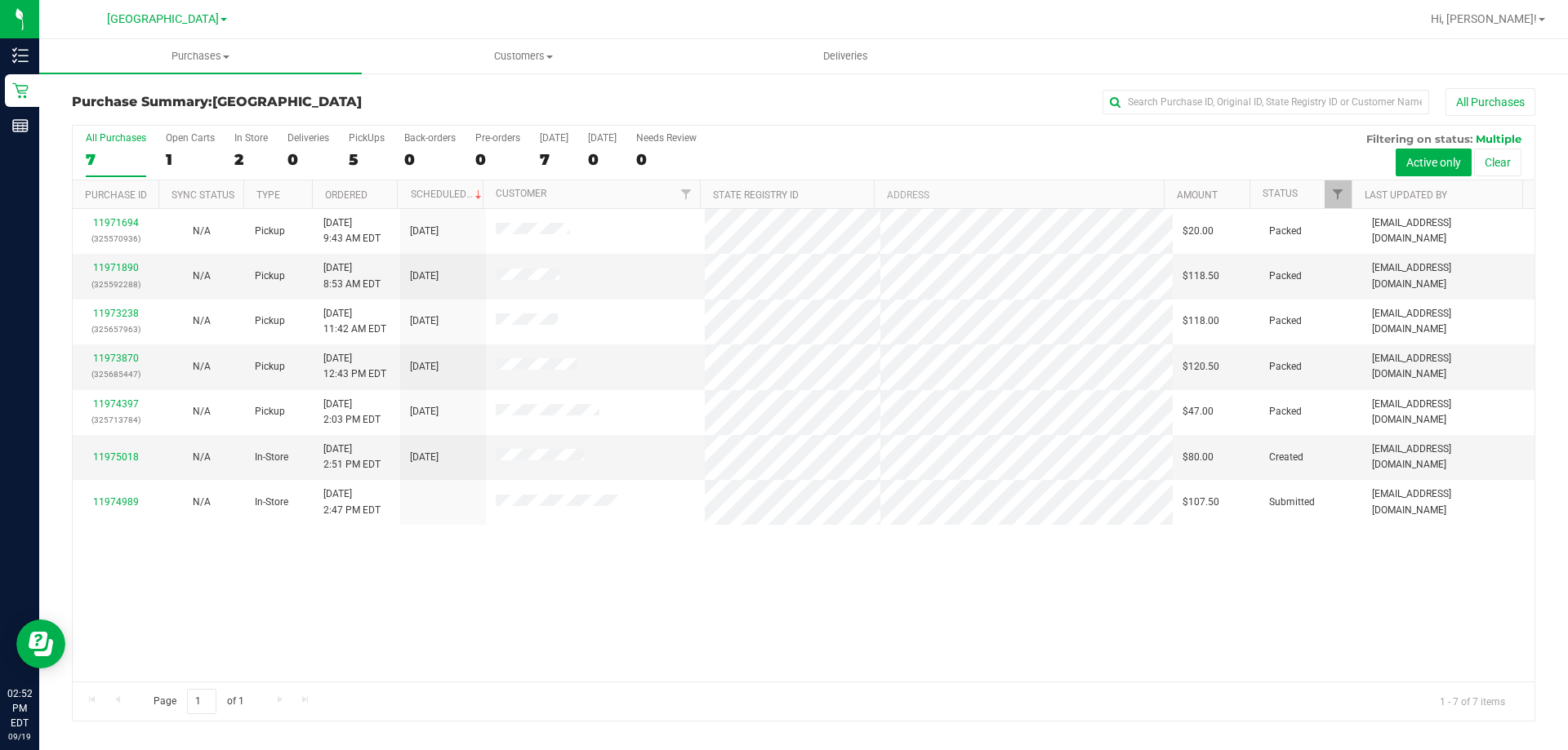
click at [308, 558] on div "11971694 (325570936) N/A Pickup [DATE] 9:43 AM EDT 9/19/2025 $20.00 Packed [EMA…" at bounding box center [804, 445] width 1461 height 473
click at [122, 459] on link "11975018" at bounding box center [115, 457] width 46 height 11
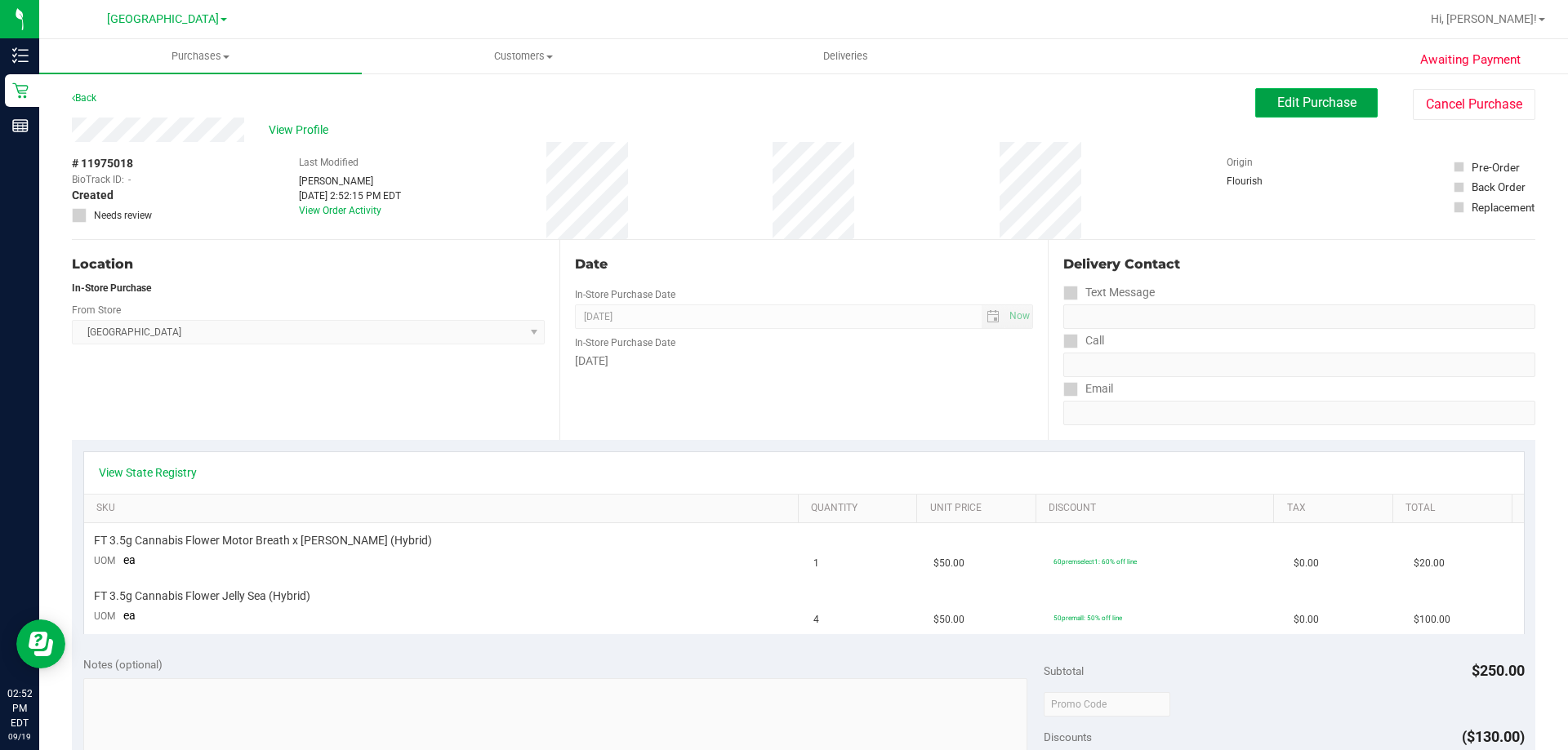
click at [1299, 98] on span "Edit Purchase" at bounding box center [1316, 102] width 80 height 16
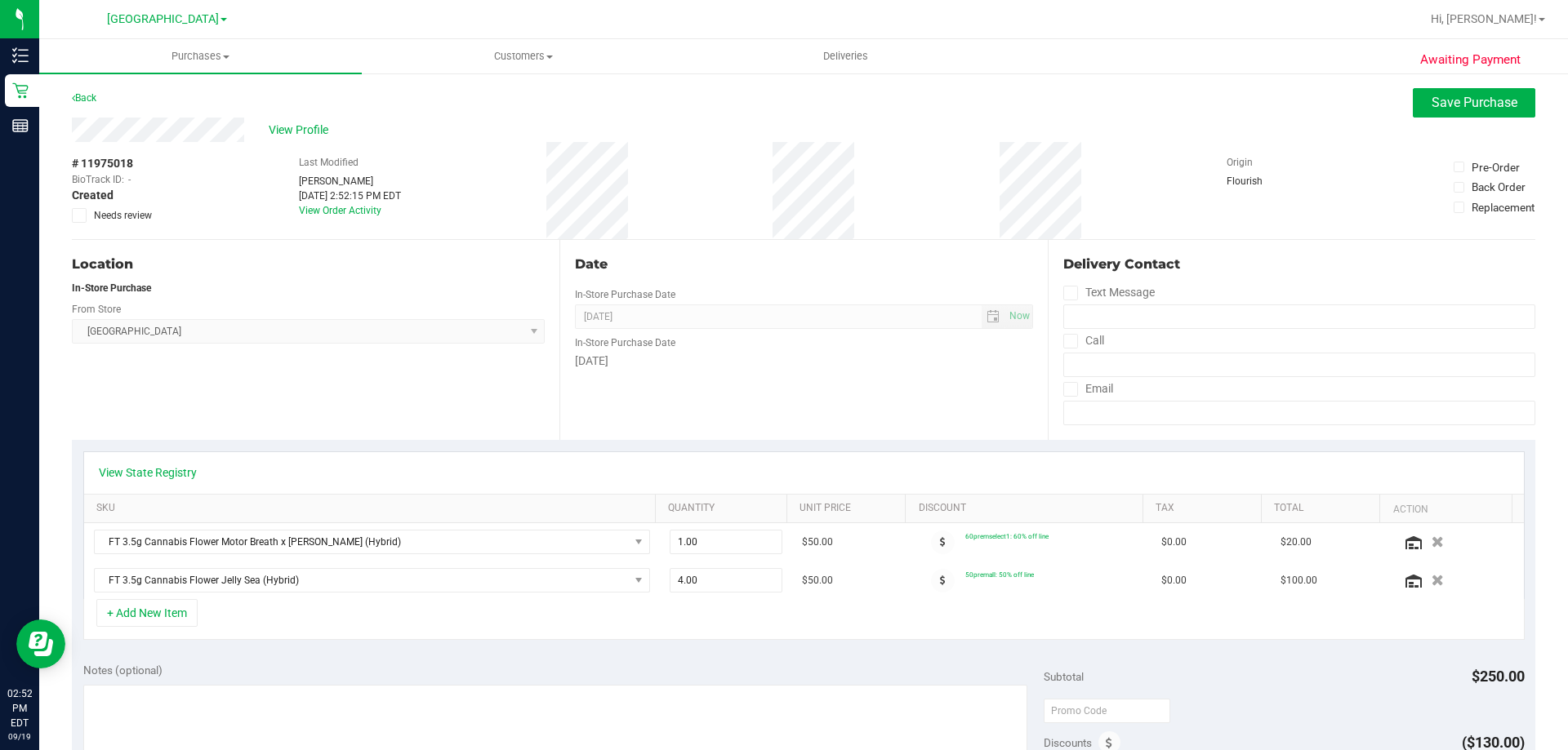
click at [722, 520] on th "Quantity" at bounding box center [720, 508] width 131 height 29
click at [722, 537] on span "1.00 1" at bounding box center [726, 542] width 113 height 24
type input "4"
type input "4.00"
click at [734, 375] on div "Date In-Store Purchase Date [DATE] Now In-Store Purchase Date [DATE]" at bounding box center [803, 340] width 487 height 200
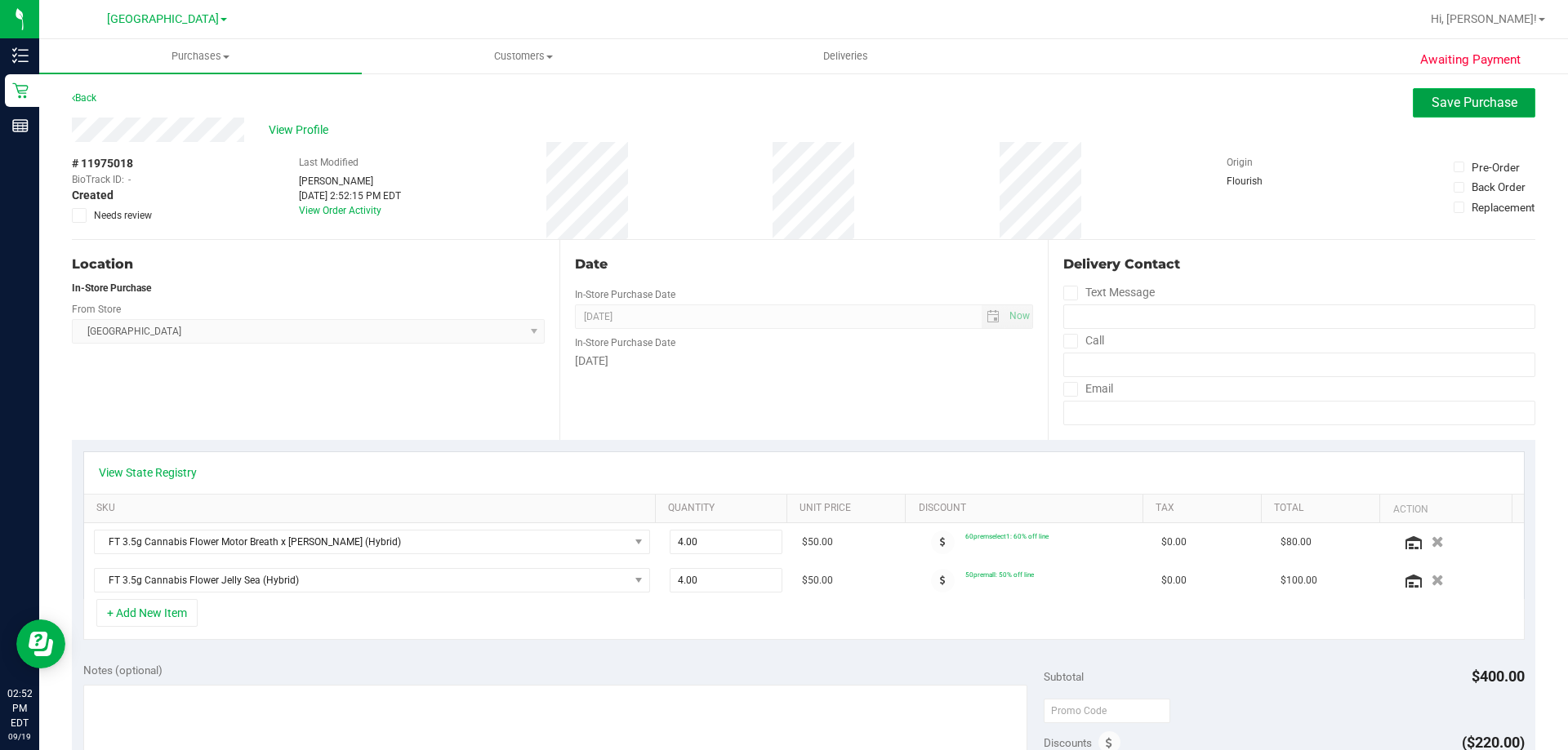
click at [1450, 102] on span "Save Purchase" at bounding box center [1474, 102] width 86 height 16
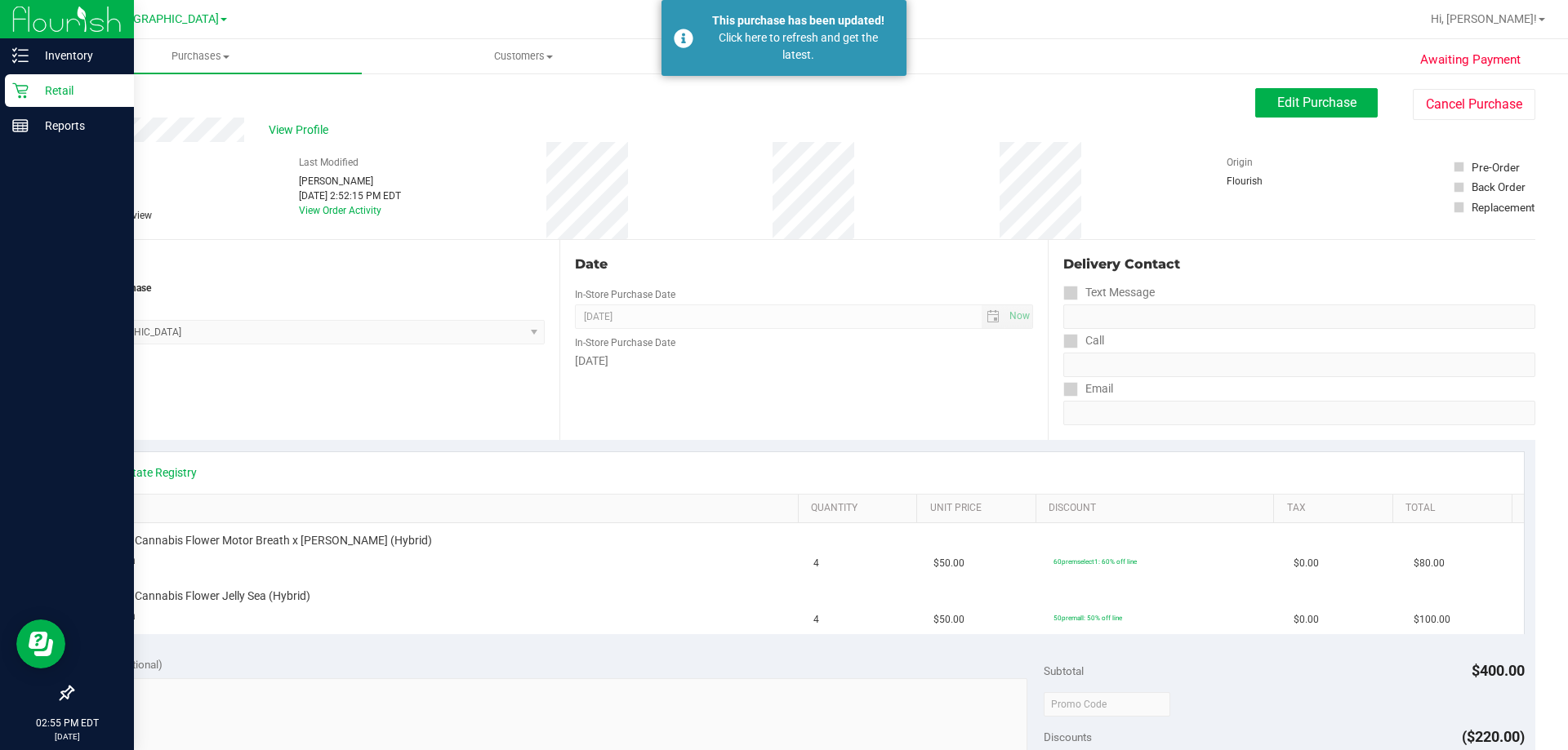
click at [33, 96] on p "Retail" at bounding box center [78, 90] width 98 height 20
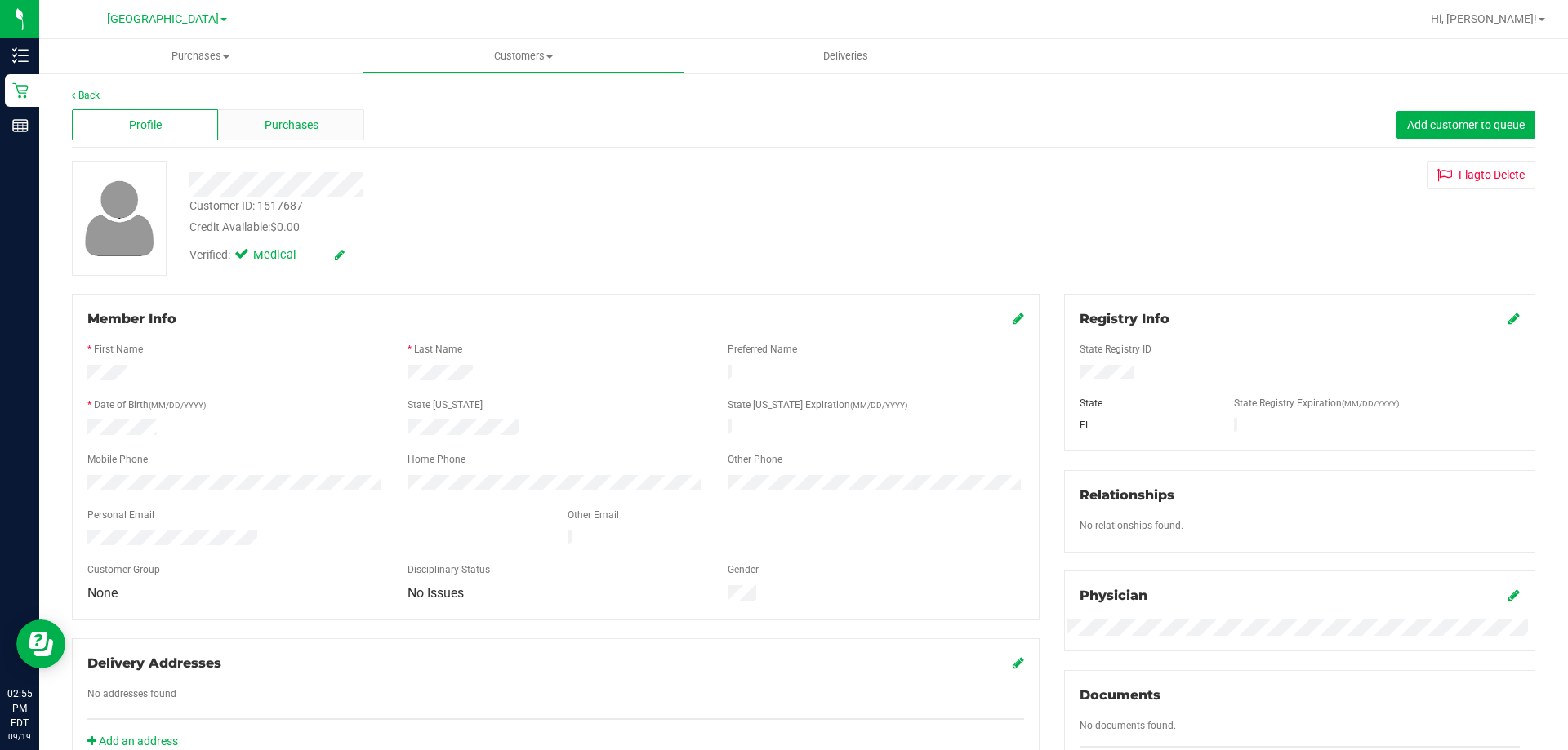
click at [285, 118] on span "Purchases" at bounding box center [291, 125] width 54 height 17
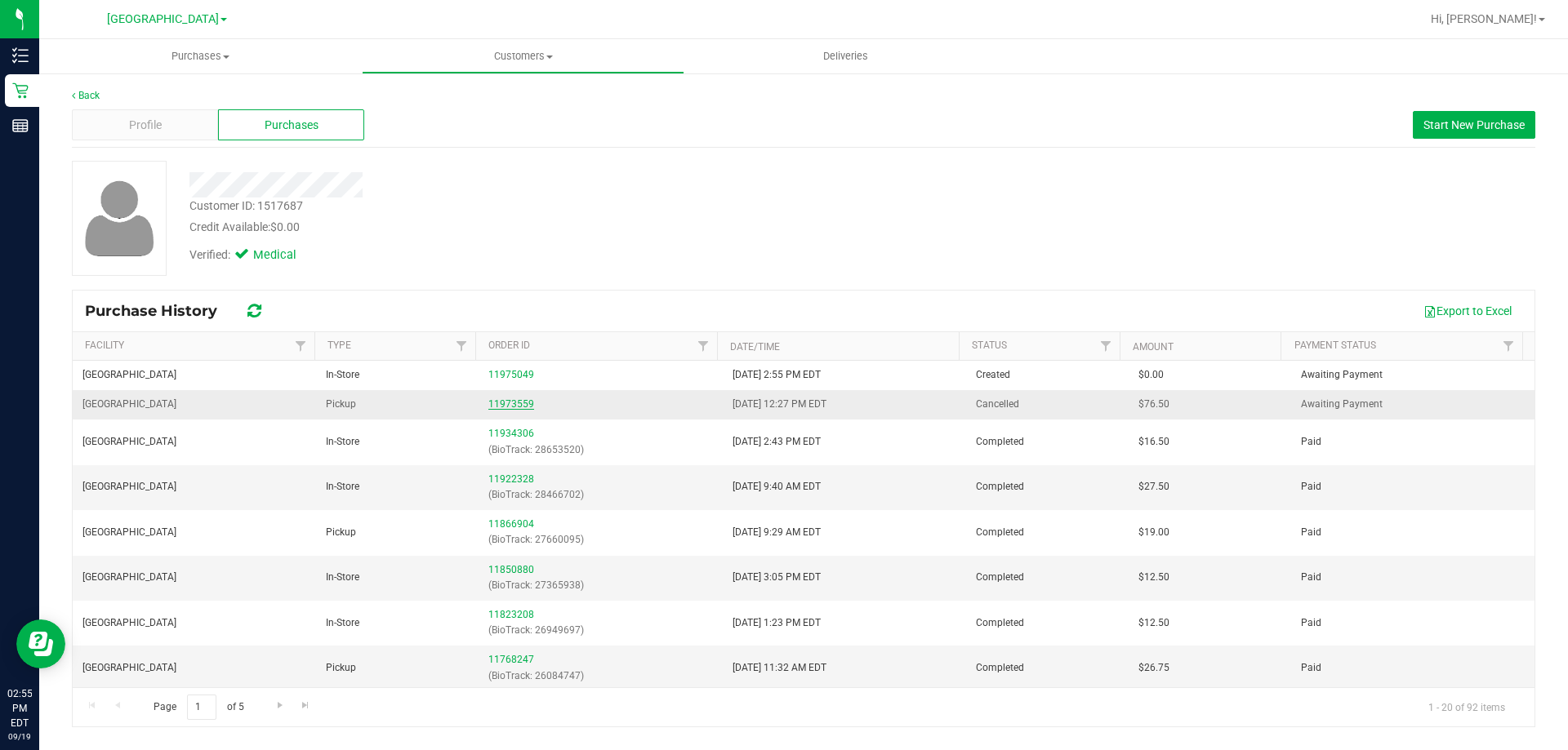
click at [517, 402] on link "11973559" at bounding box center [510, 404] width 46 height 11
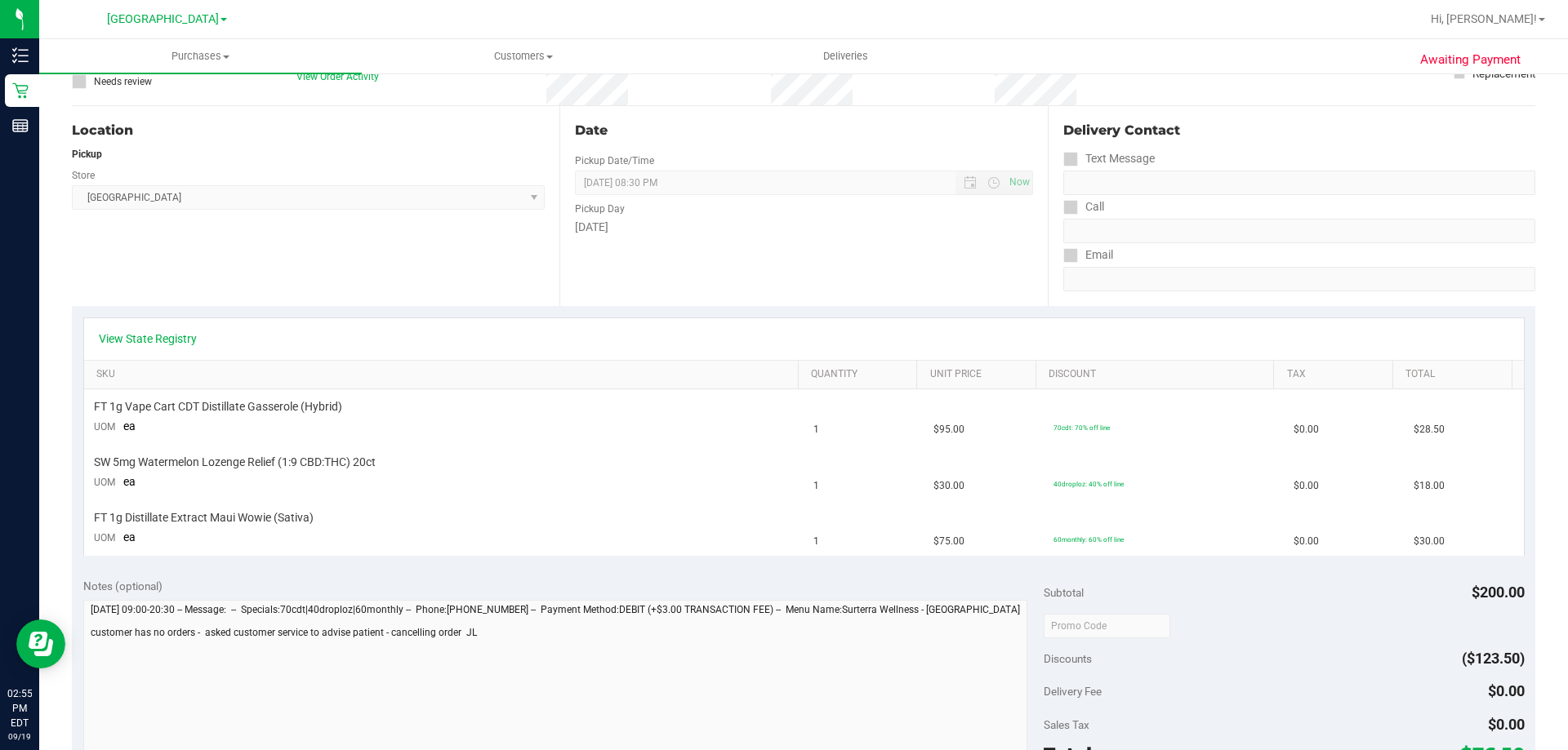
scroll to position [571, 0]
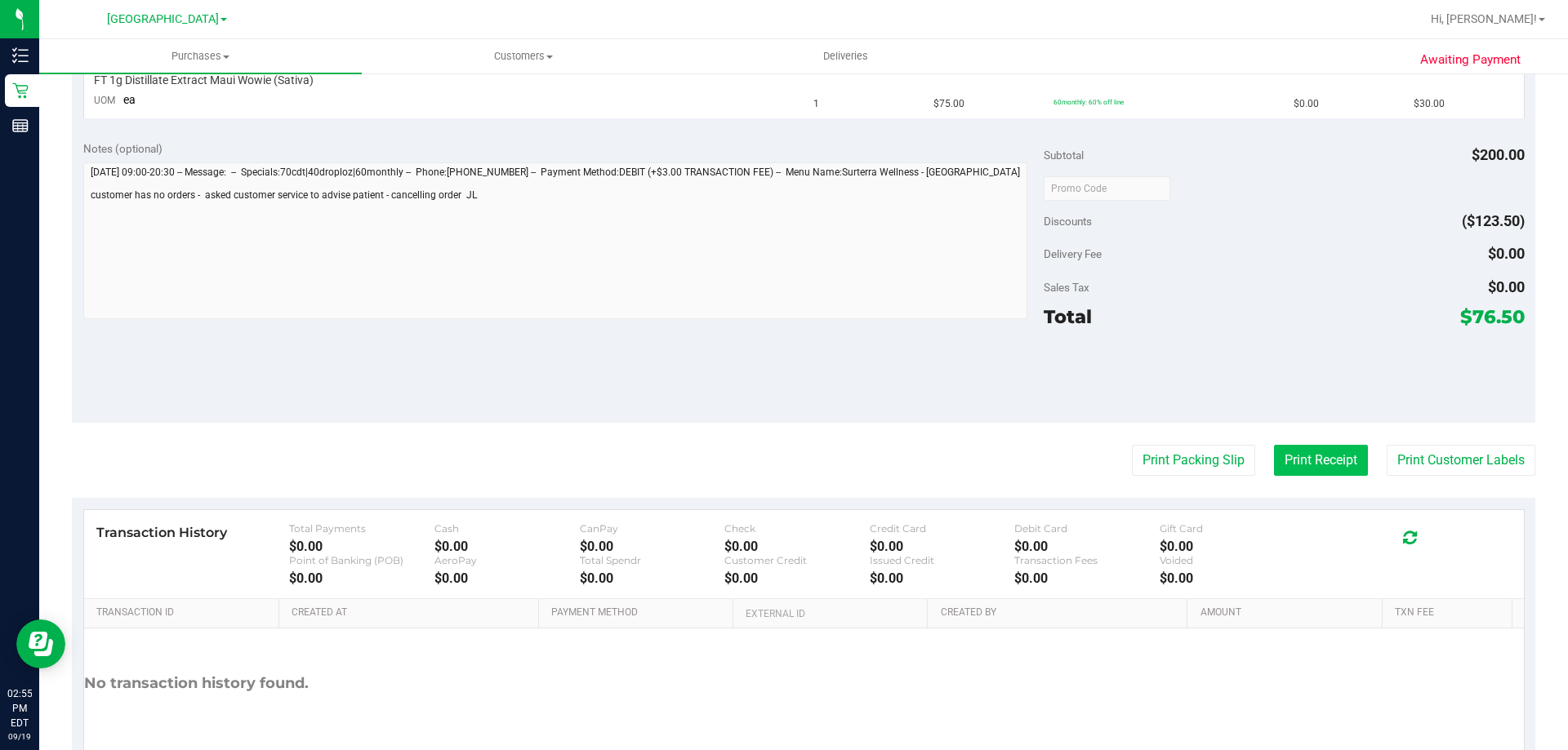
click at [1303, 463] on button "Print Receipt" at bounding box center [1321, 460] width 94 height 31
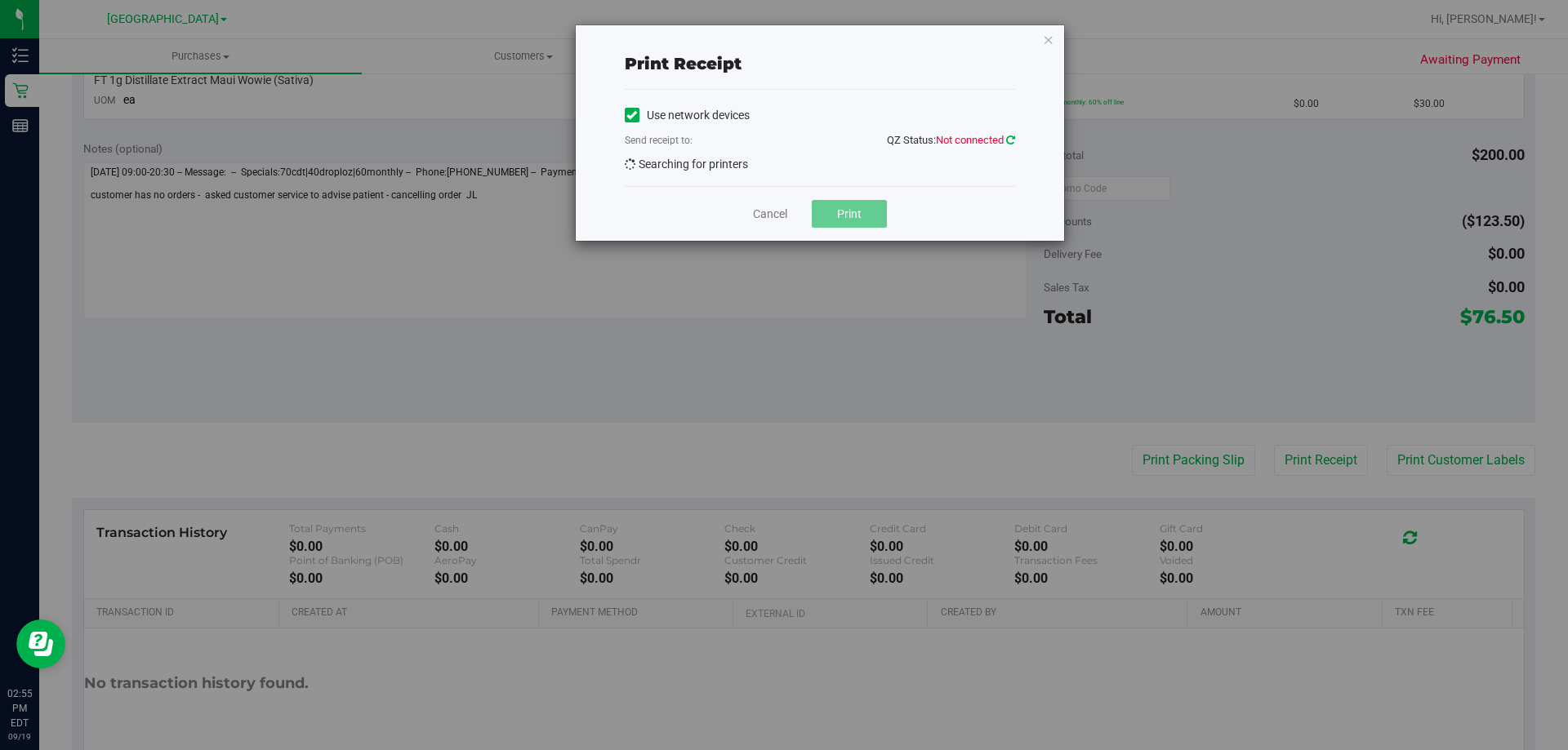
click at [1011, 136] on icon at bounding box center [1011, 140] width 9 height 10
click at [775, 213] on link "Cancel" at bounding box center [770, 214] width 35 height 17
